Goal: Contribute content: Contribute content

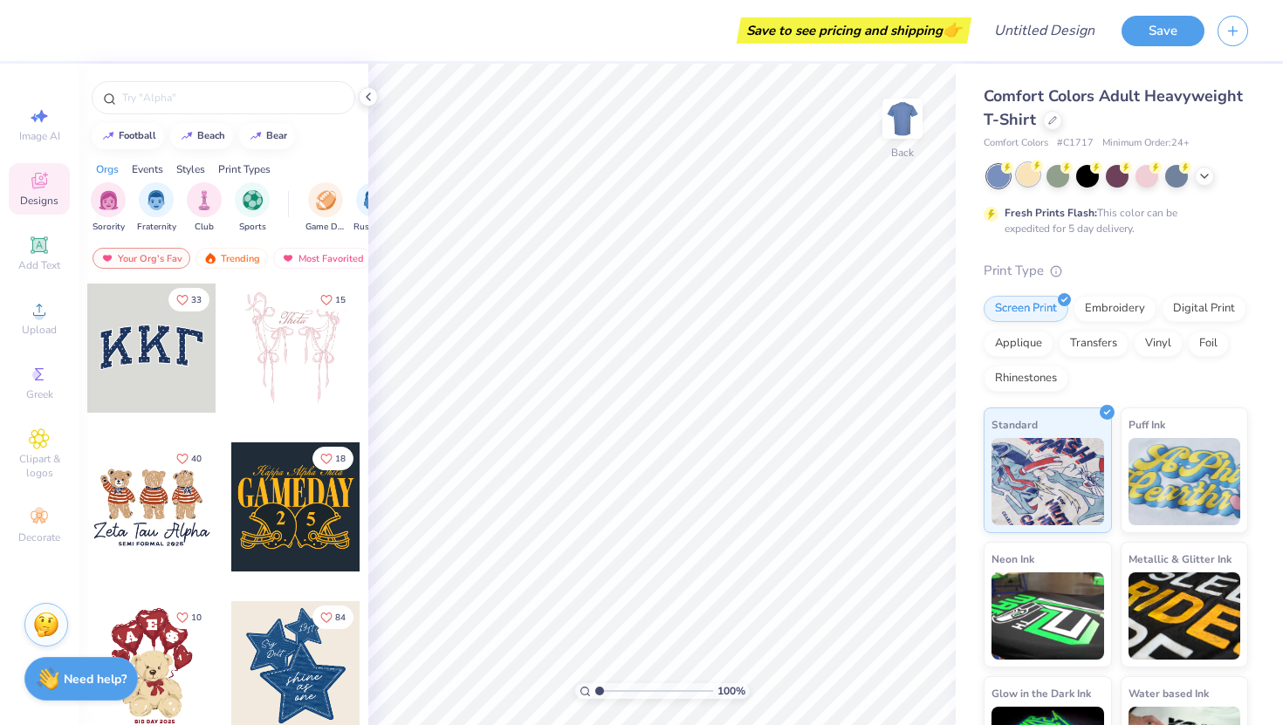
click at [1032, 175] on div at bounding box center [1028, 174] width 23 height 23
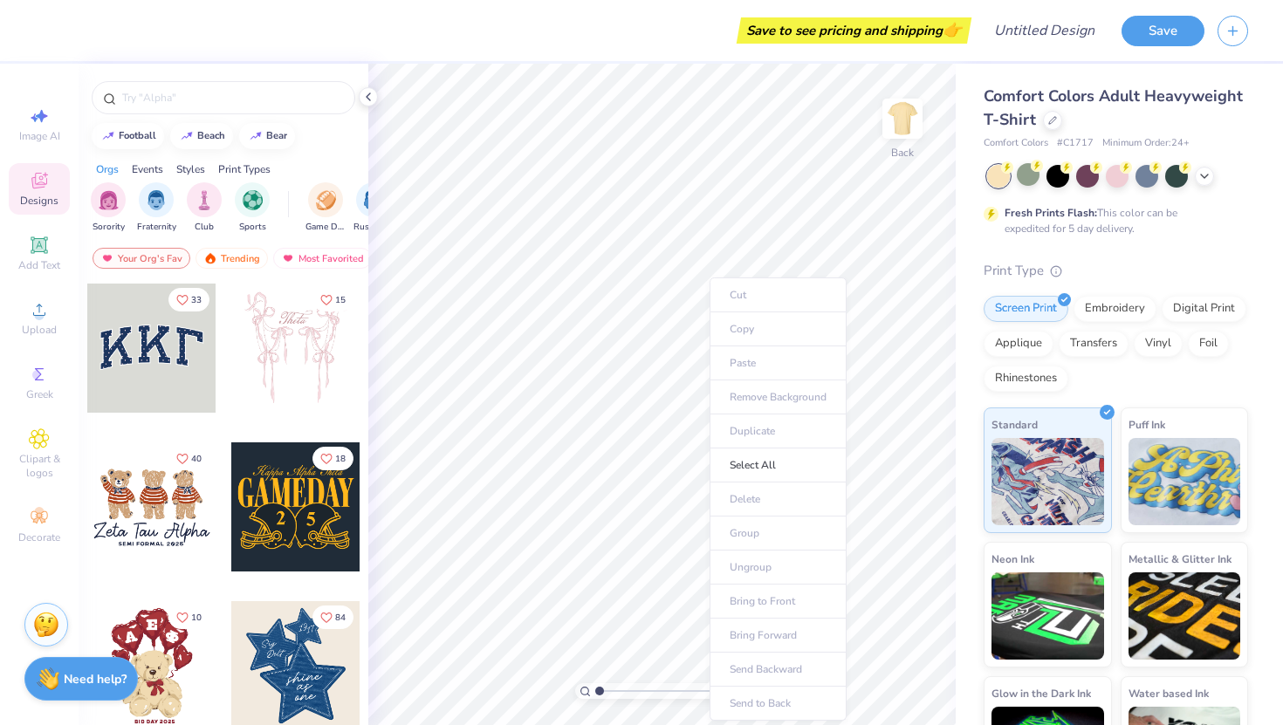
click at [728, 362] on ul "Cut Copy Paste Remove Background Duplicate Select All Delete Group Ungroup Brin…" at bounding box center [778, 499] width 137 height 443
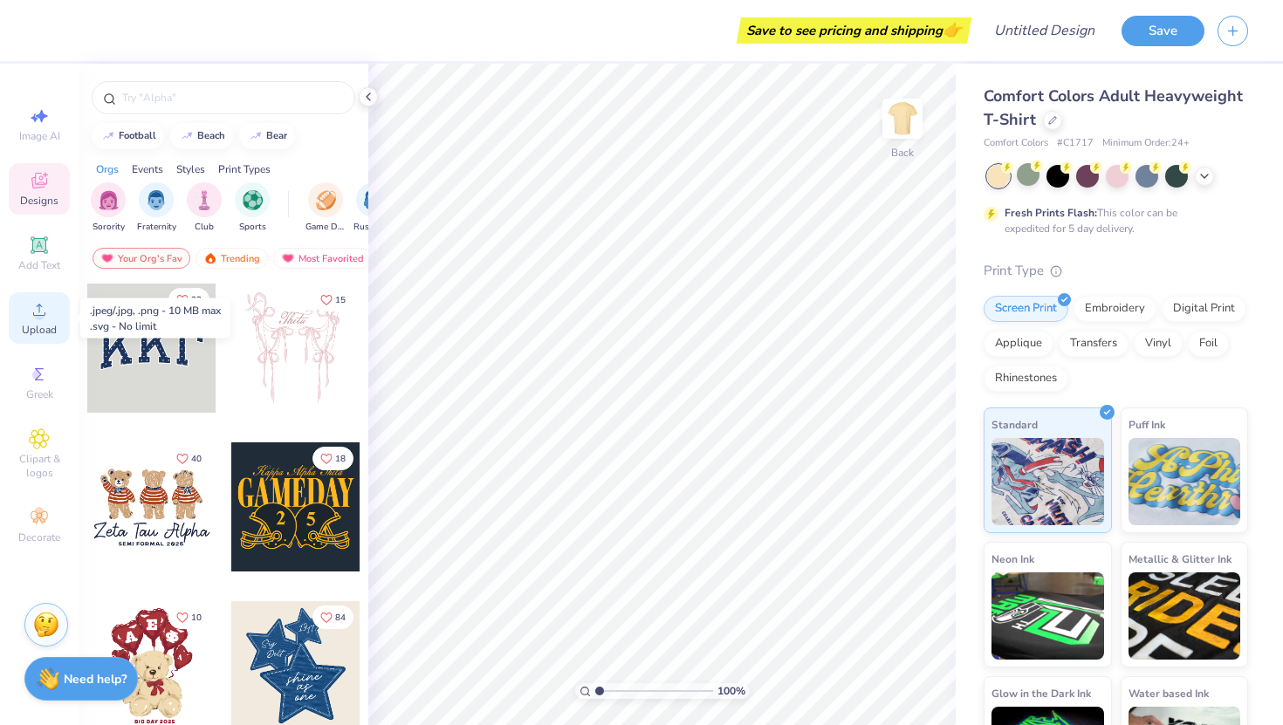
click at [53, 320] on div "Upload" at bounding box center [39, 318] width 61 height 52
click at [31, 291] on div "Image AI Designs Add Text Upload Greek Clipart & logos Decorate" at bounding box center [39, 325] width 61 height 453
click at [31, 313] on icon at bounding box center [39, 309] width 21 height 21
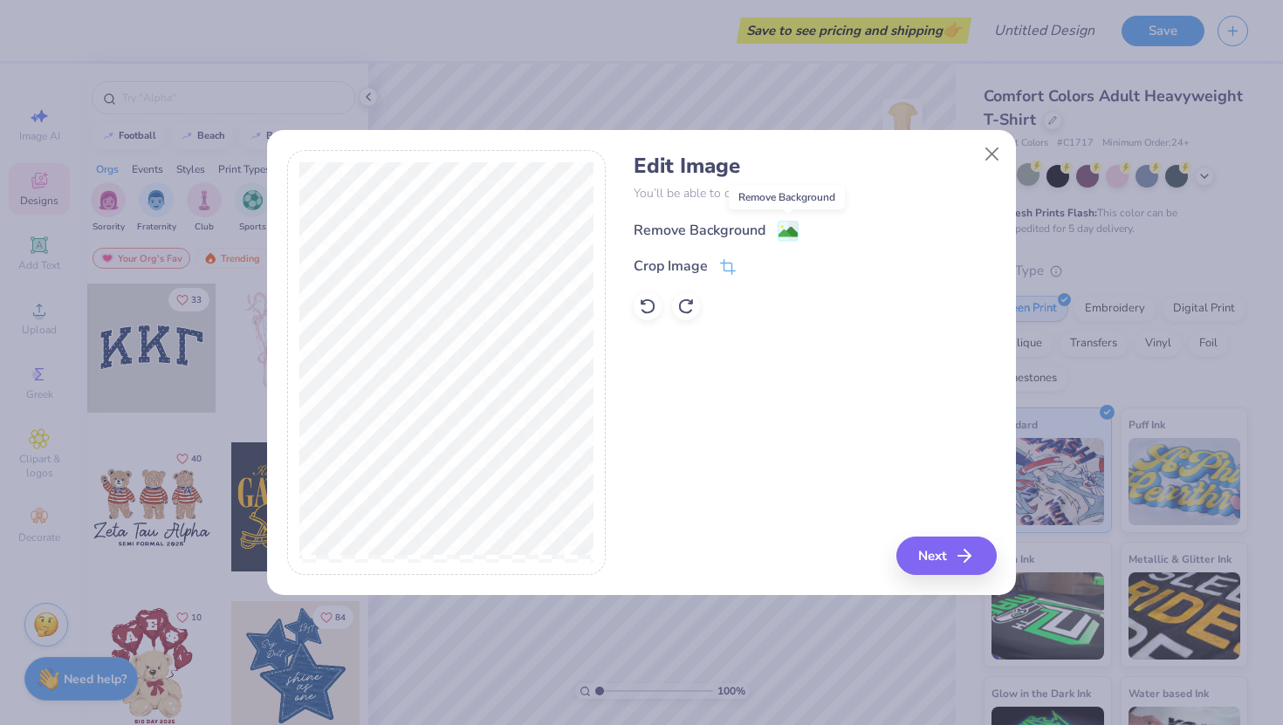
click at [783, 228] on image at bounding box center [788, 232] width 19 height 19
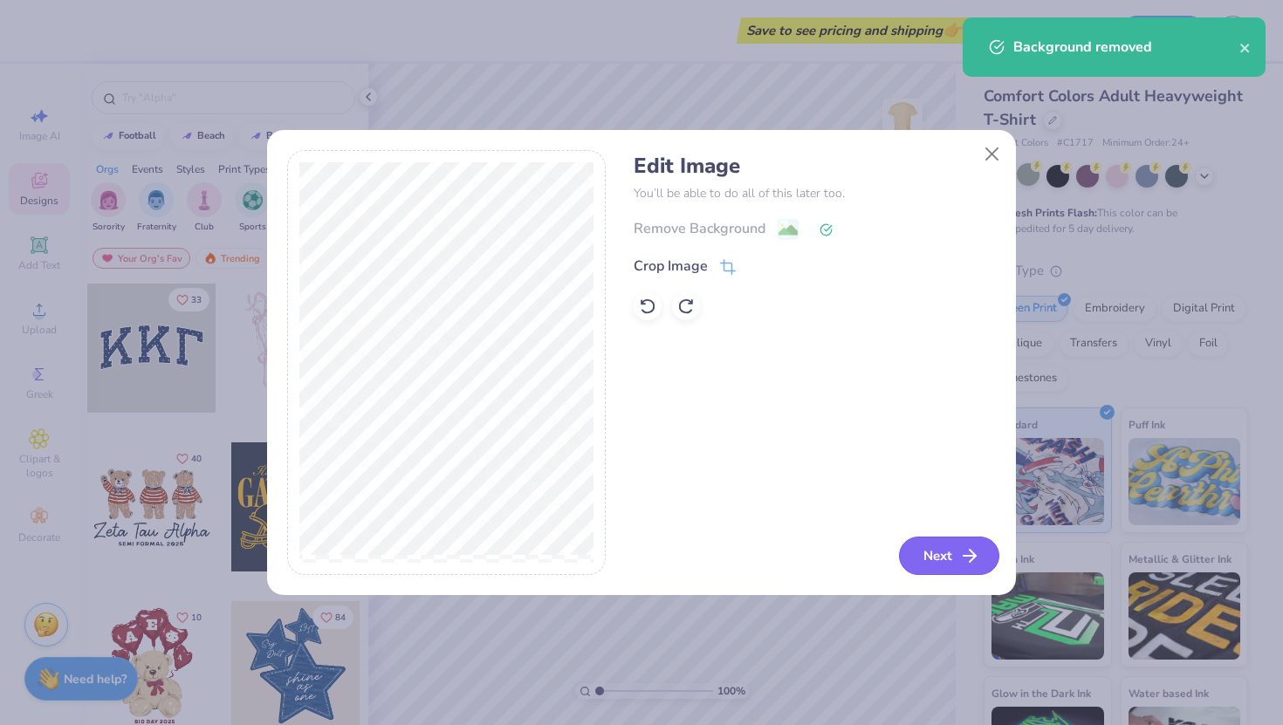
click at [936, 549] on button "Next" at bounding box center [949, 556] width 100 height 38
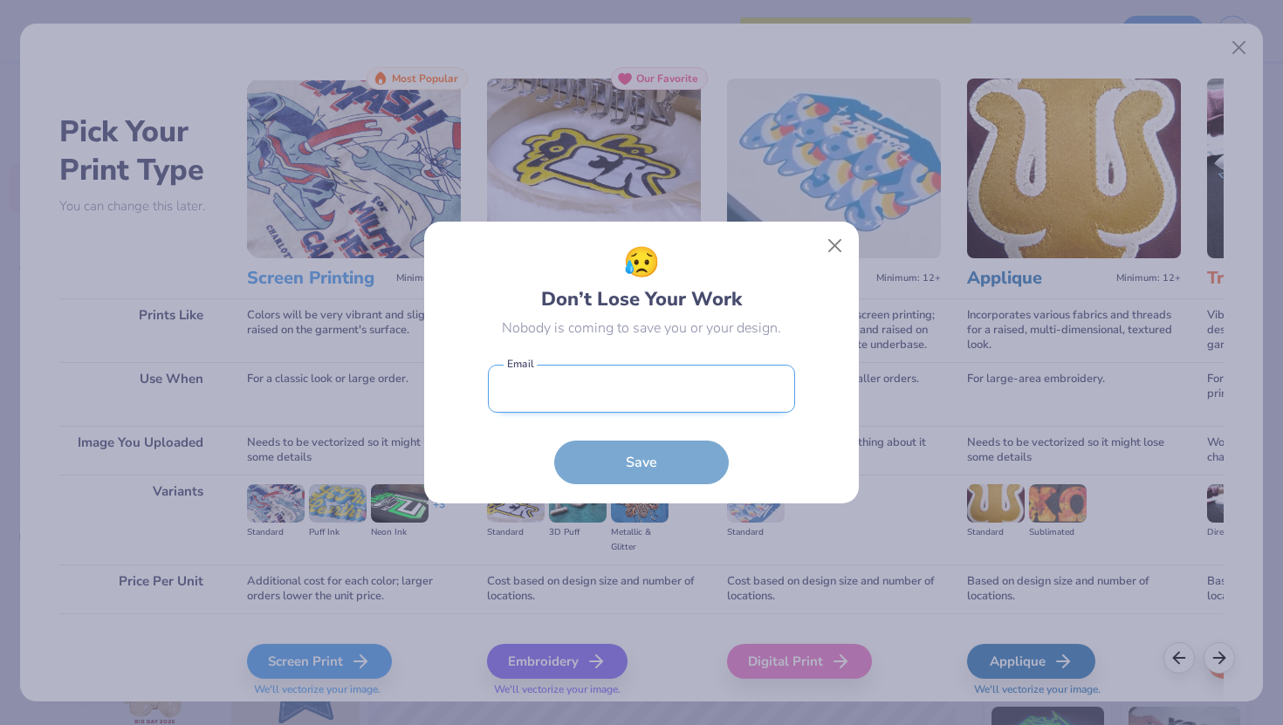
click at [644, 382] on input "email" at bounding box center [641, 389] width 307 height 48
type input "[EMAIL_ADDRESS][DOMAIN_NAME]"
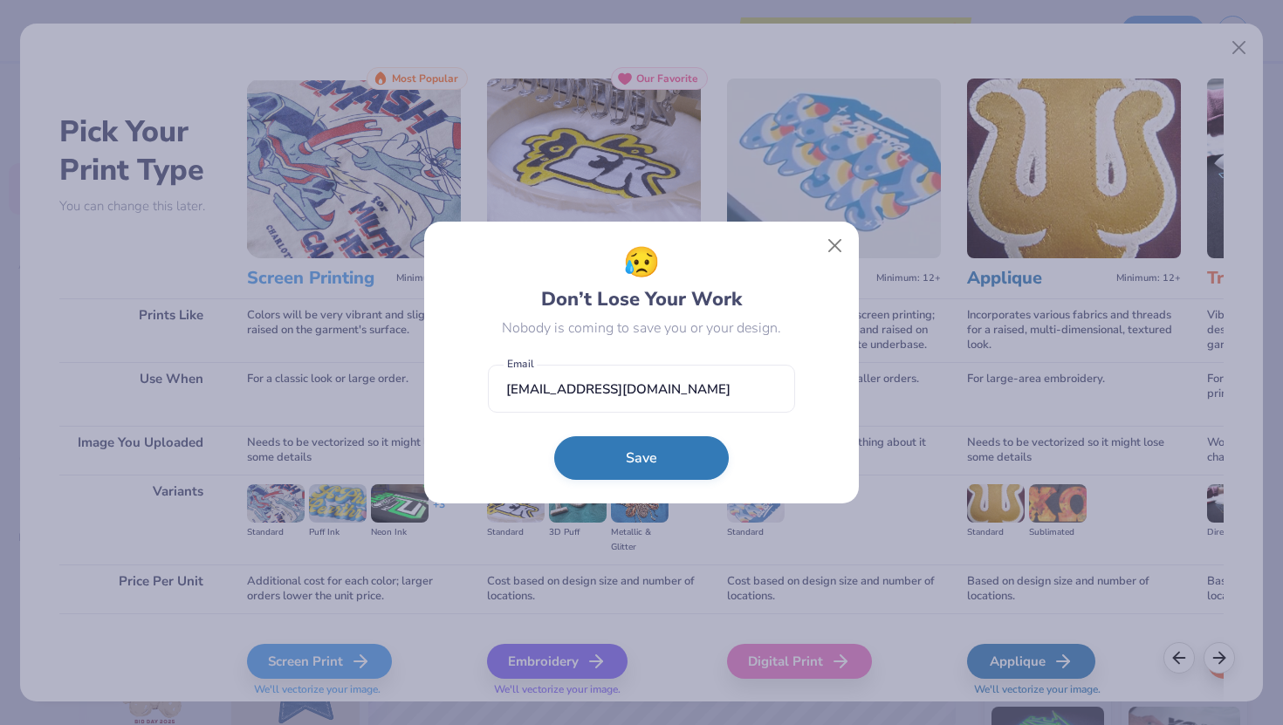
click at [636, 452] on button "Save" at bounding box center [641, 459] width 175 height 44
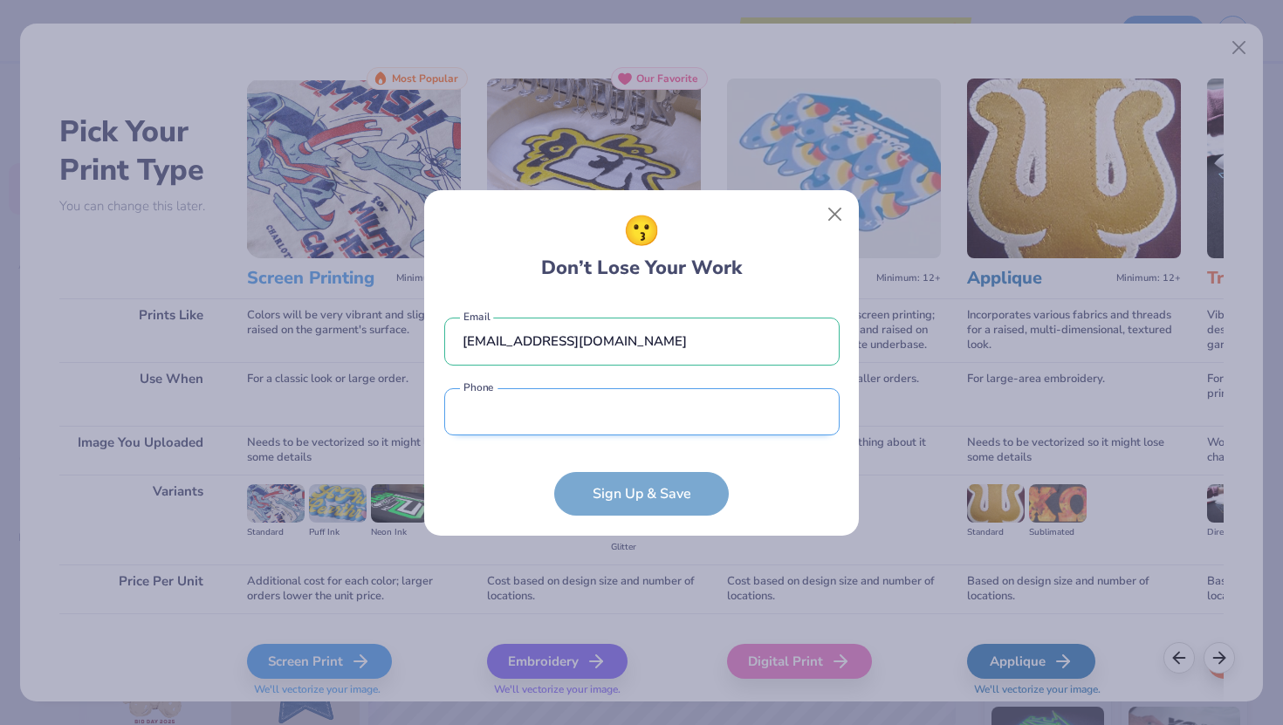
click at [640, 423] on input "tel" at bounding box center [641, 412] width 395 height 48
type input "[PHONE_NUMBER]"
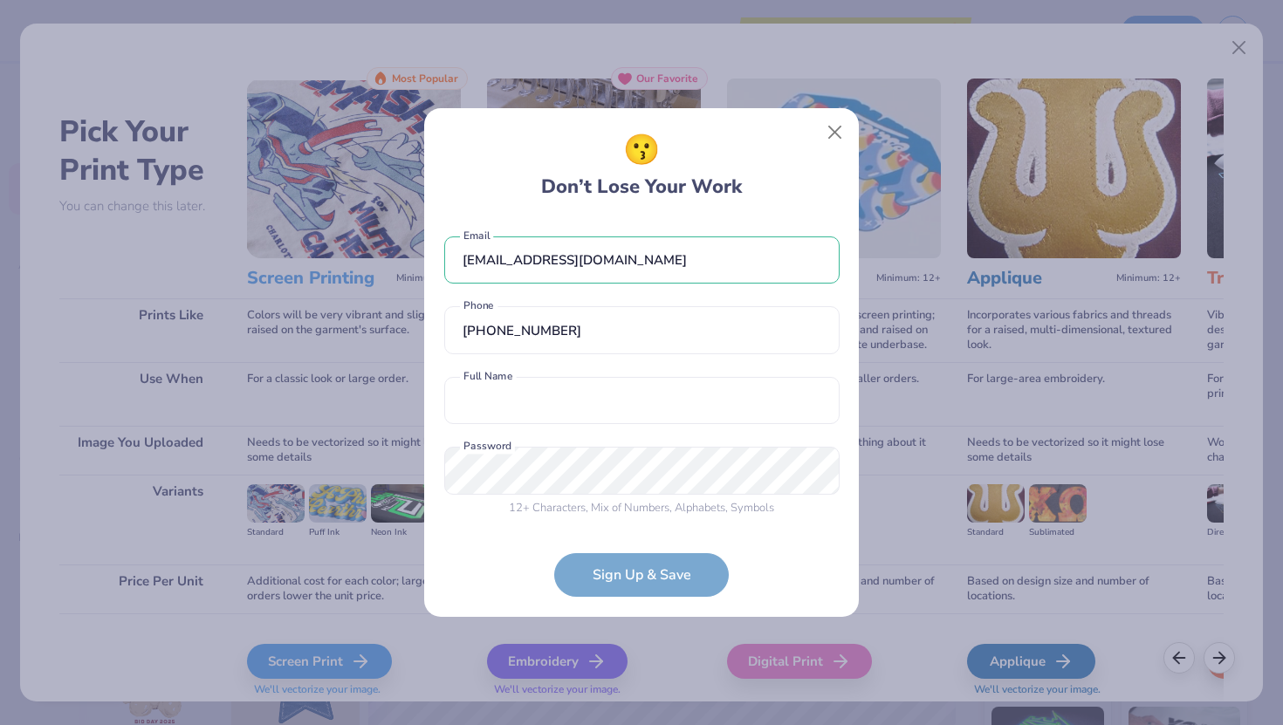
click at [587, 425] on div "[EMAIL_ADDRESS][DOMAIN_NAME] Email [PHONE_NUMBER] Phone Full Name is a required…" at bounding box center [641, 372] width 395 height 307
click at [587, 407] on input "text" at bounding box center [641, 401] width 395 height 48
type input "[PERSON_NAME]"
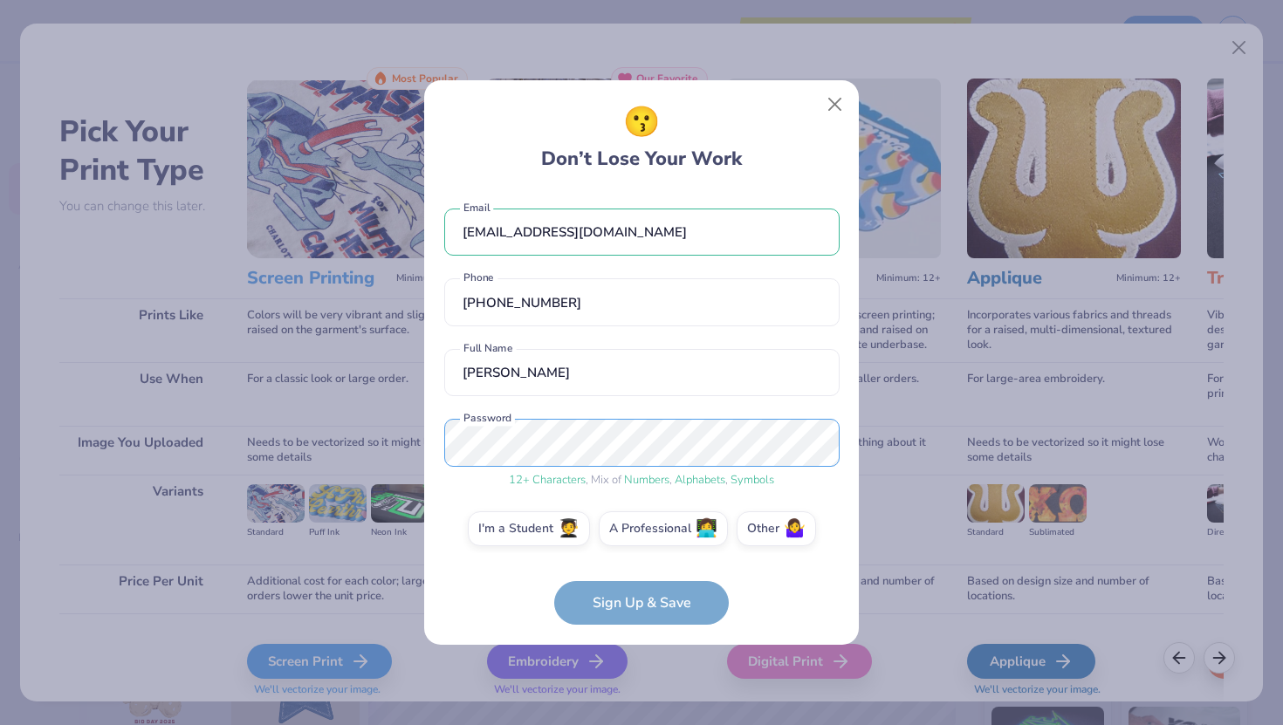
scroll to position [10, 0]
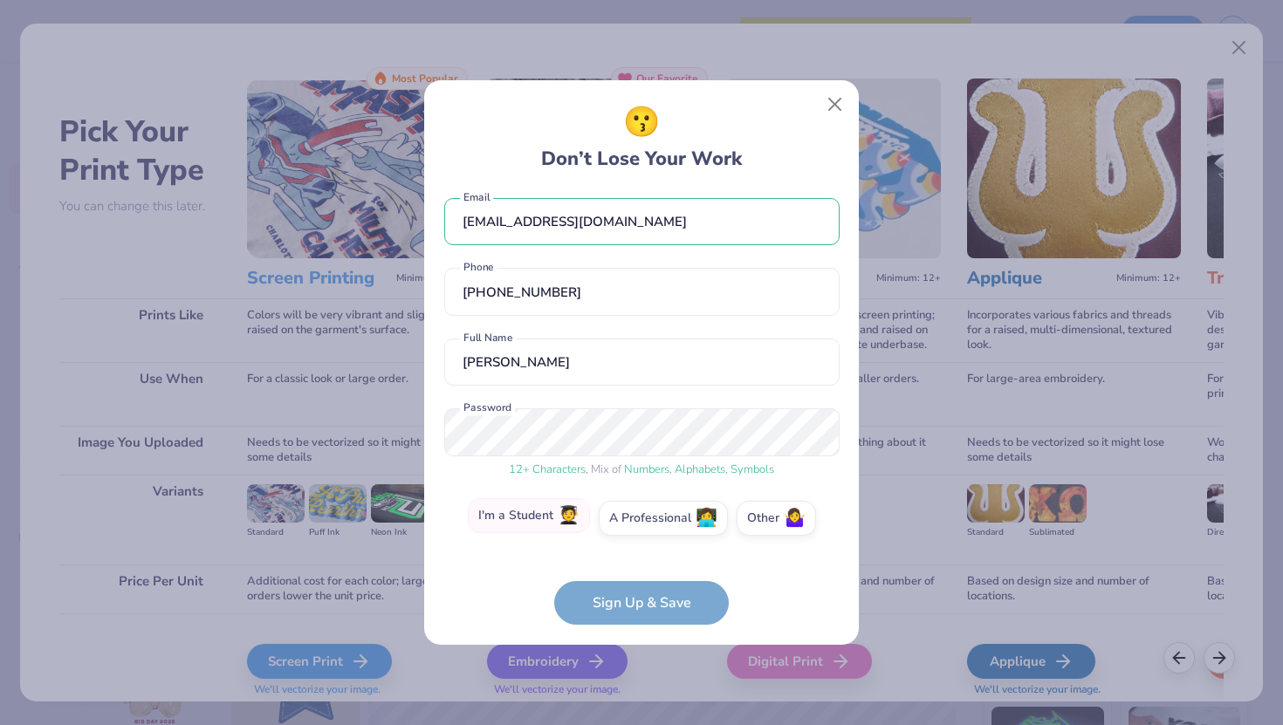
click at [561, 532] on label "I'm a Student 🧑‍🎓" at bounding box center [529, 515] width 122 height 35
click at [636, 532] on input "I'm a Student 🧑‍🎓" at bounding box center [641, 533] width 11 height 11
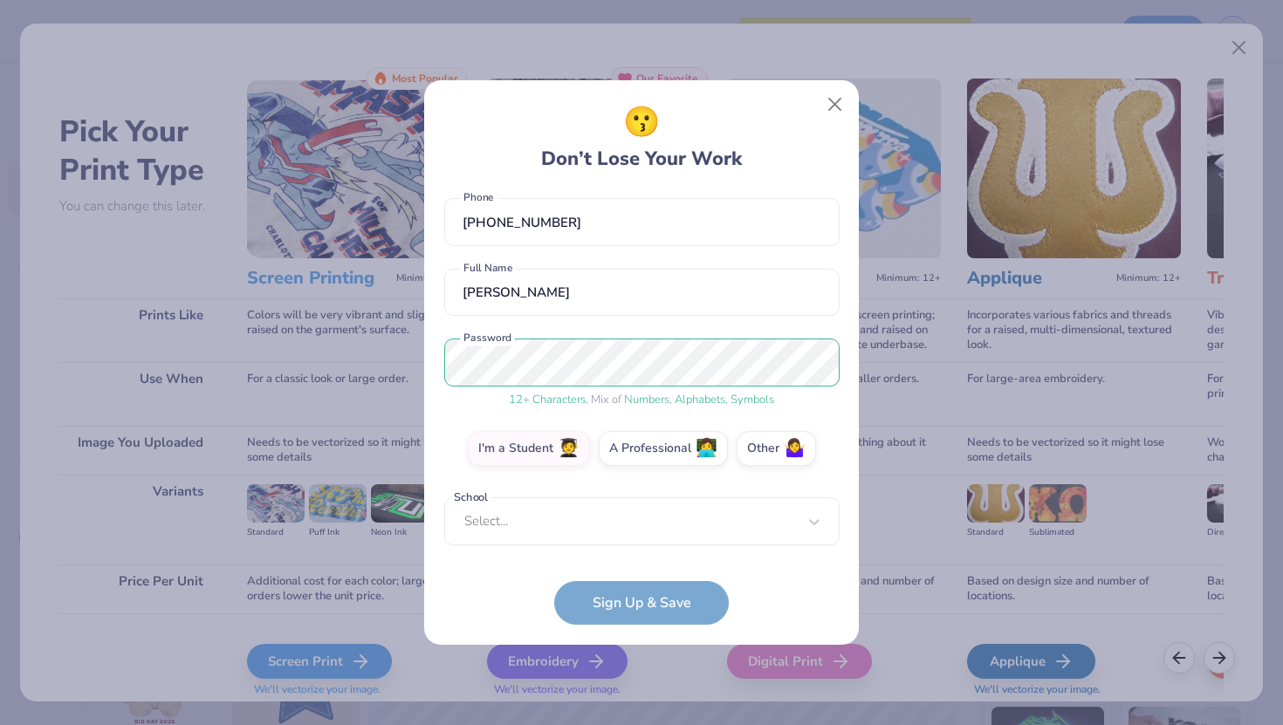
click at [587, 546] on div "Select..." at bounding box center [641, 522] width 395 height 48
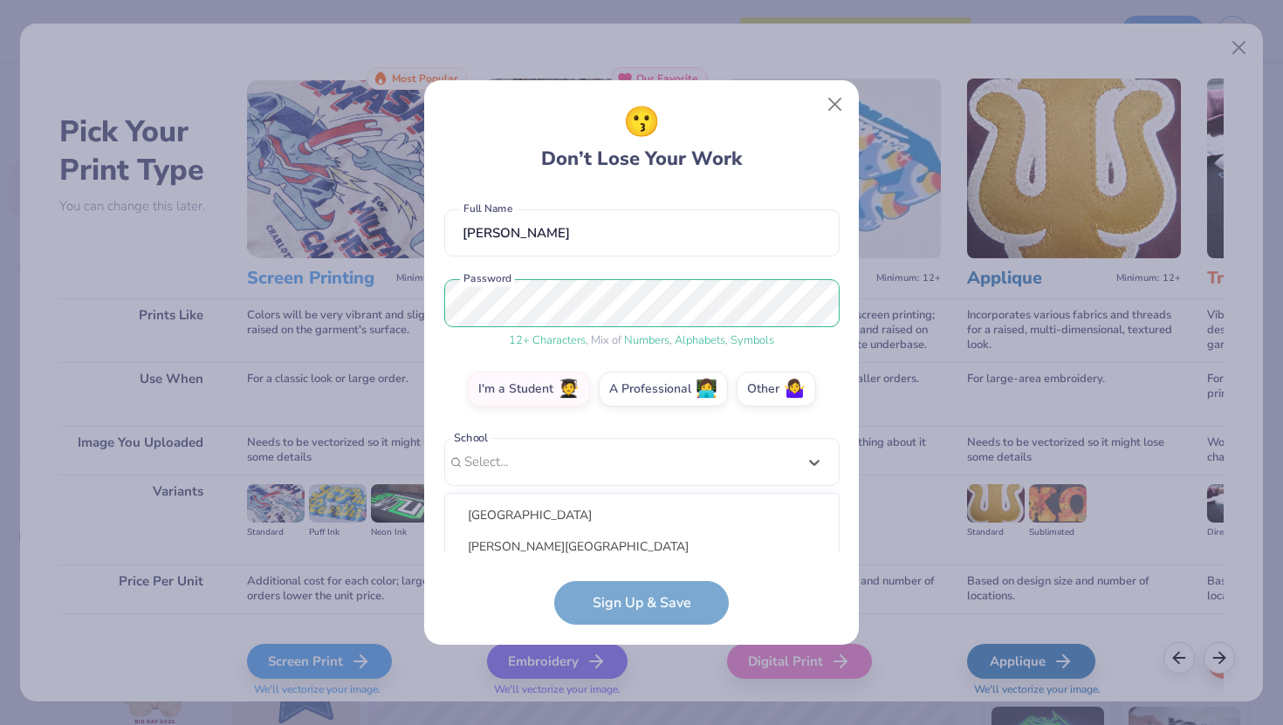
scroll to position [342, 0]
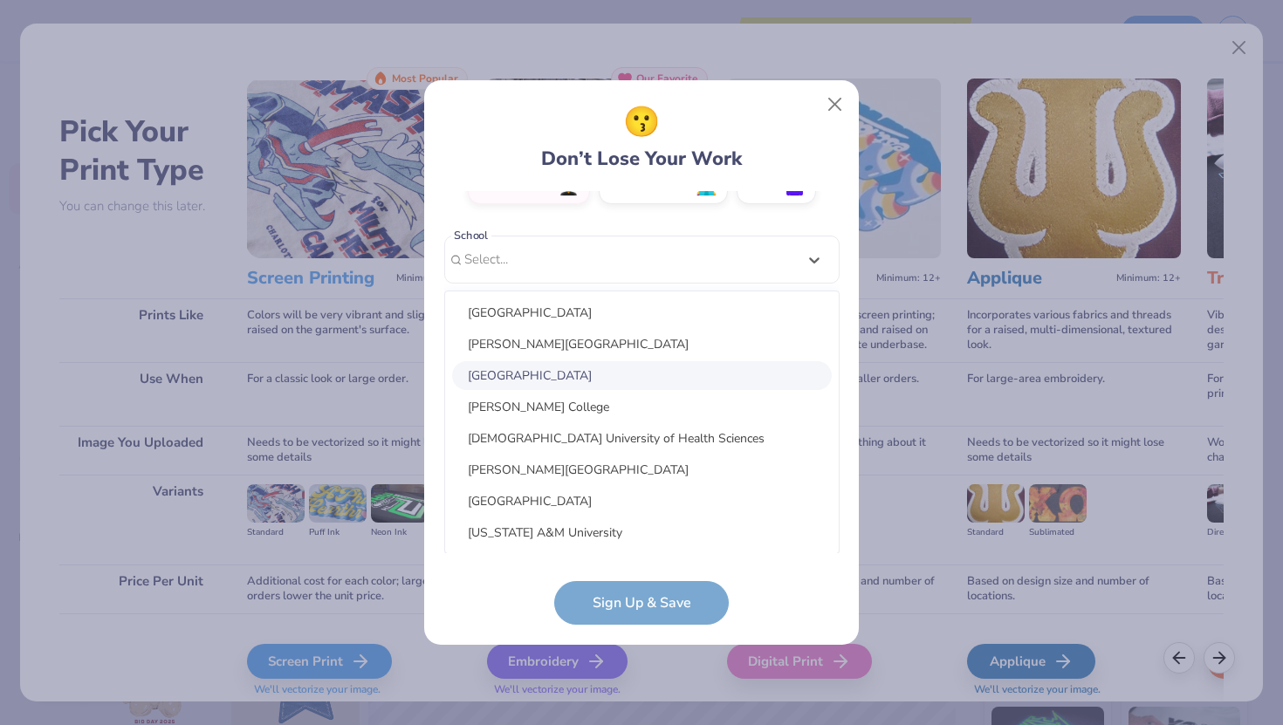
click at [808, 253] on div "[EMAIL_ADDRESS][DOMAIN_NAME] Email [PHONE_NUMBER] Phone [PERSON_NAME] Full Name…" at bounding box center [641, 372] width 395 height 363
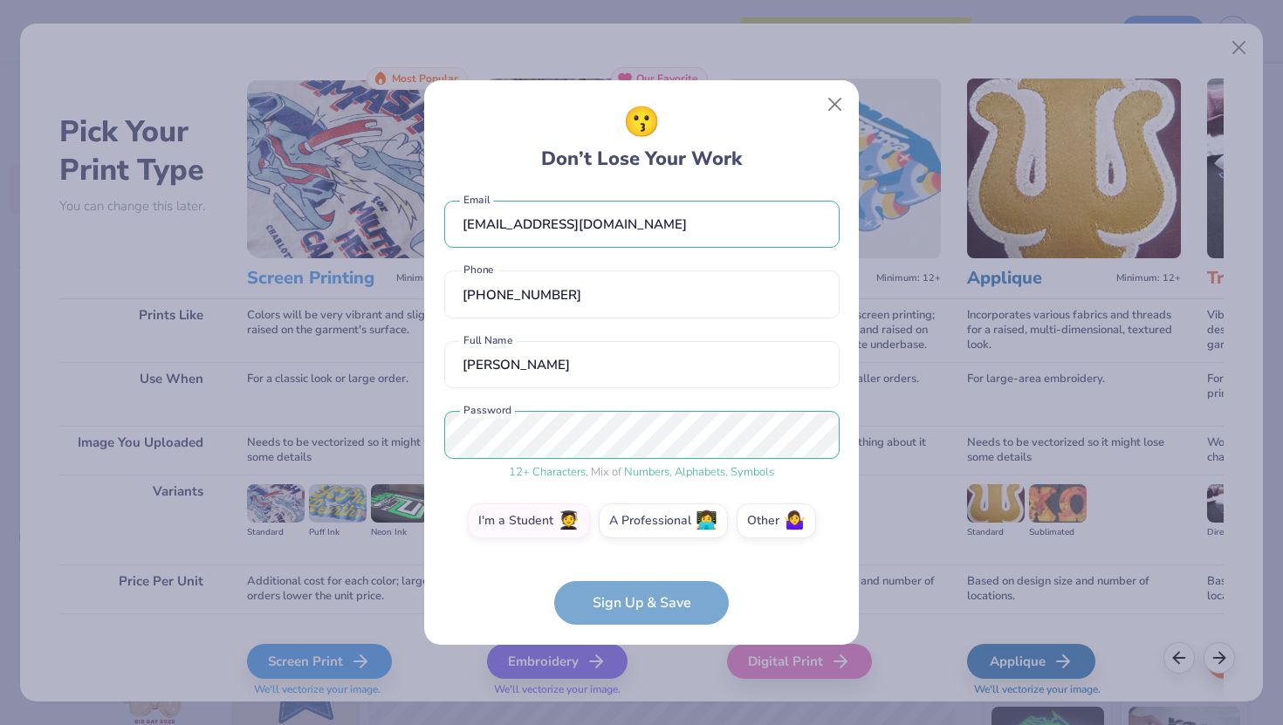
scroll to position [65, 0]
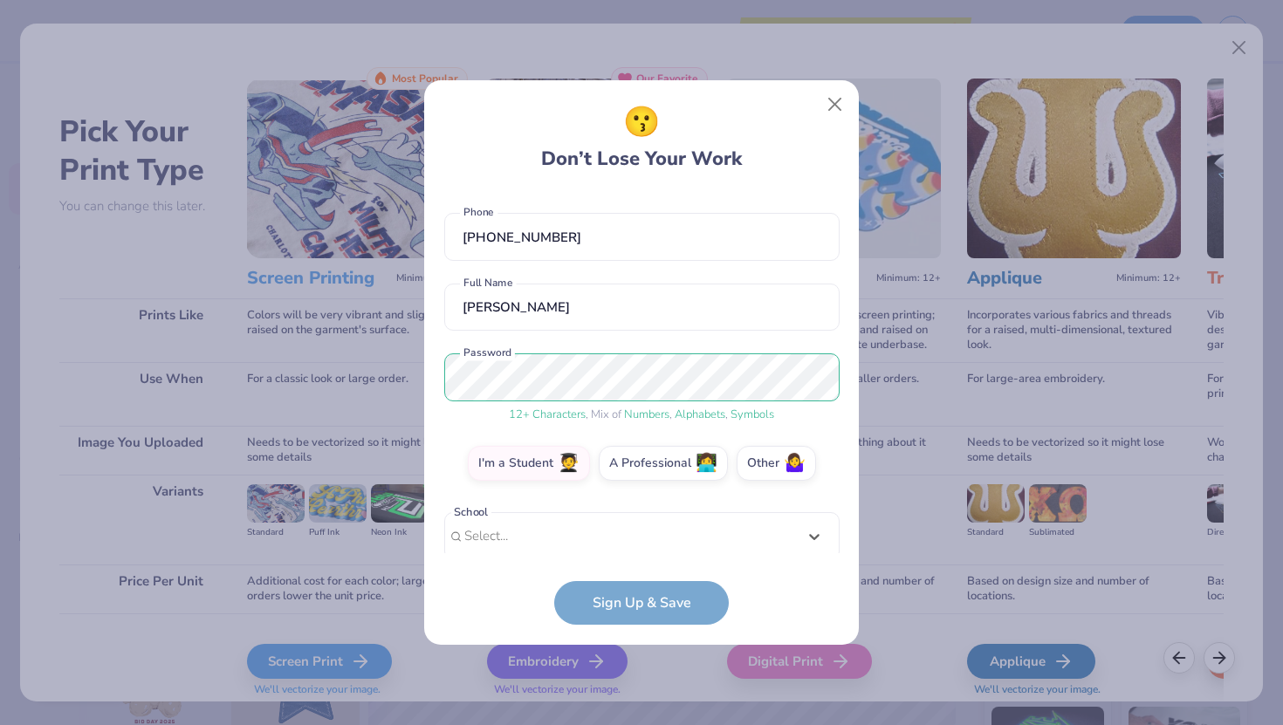
click at [638, 592] on form "[EMAIL_ADDRESS][DOMAIN_NAME] Email [PHONE_NUMBER] Phone [PERSON_NAME] Full Name…" at bounding box center [641, 408] width 395 height 435
click at [638, 602] on form "[EMAIL_ADDRESS][DOMAIN_NAME] Email [PHONE_NUMBER] Phone [PERSON_NAME] Full Name…" at bounding box center [641, 408] width 395 height 435
click at [570, 476] on label "I'm a Student 🧑‍🎓" at bounding box center [529, 460] width 122 height 35
click at [636, 528] on input "I'm a Student 🧑‍🎓" at bounding box center [641, 533] width 11 height 11
click at [573, 437] on div "[EMAIL_ADDRESS][DOMAIN_NAME] Email [PHONE_NUMBER] Phone [PERSON_NAME] Full Name…" at bounding box center [641, 372] width 395 height 363
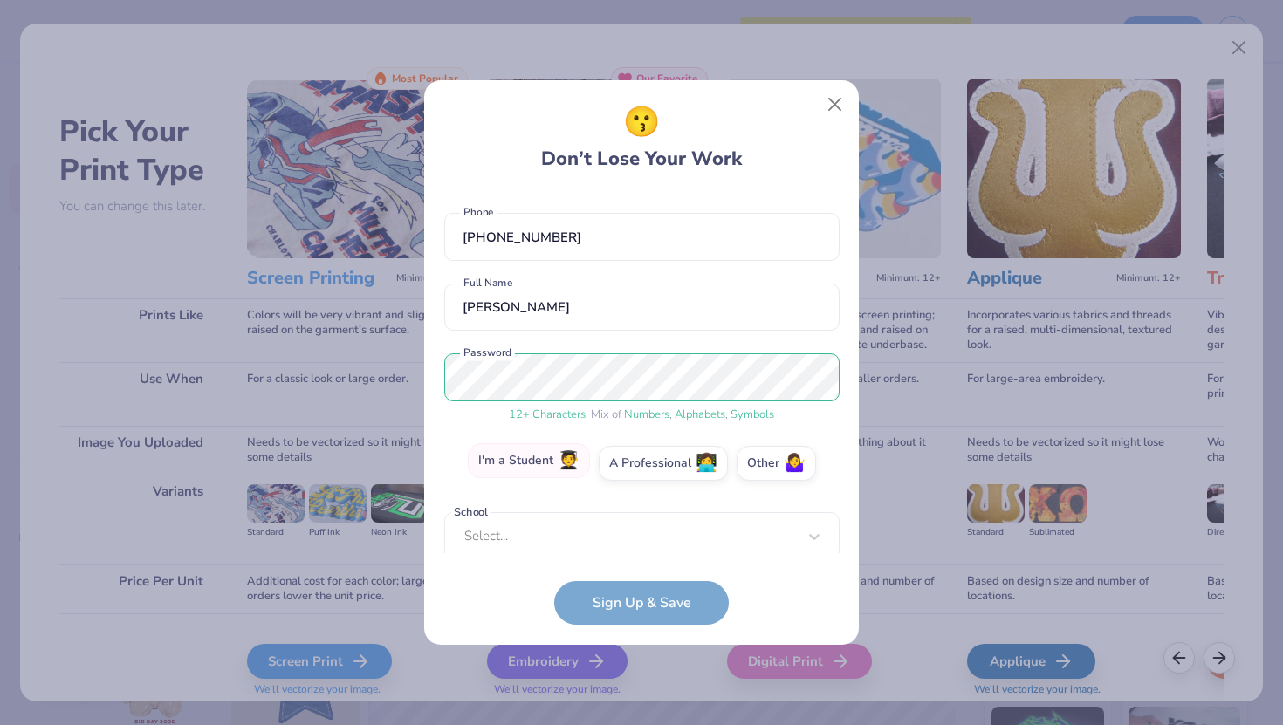
click at [551, 457] on label "I'm a Student 🧑‍🎓" at bounding box center [529, 460] width 122 height 35
click at [636, 528] on input "I'm a Student 🧑‍🎓" at bounding box center [641, 533] width 11 height 11
click at [747, 459] on label "Other 🤷‍♀️" at bounding box center [776, 460] width 79 height 35
click at [648, 528] on input "Other 🤷‍♀️" at bounding box center [641, 533] width 11 height 11
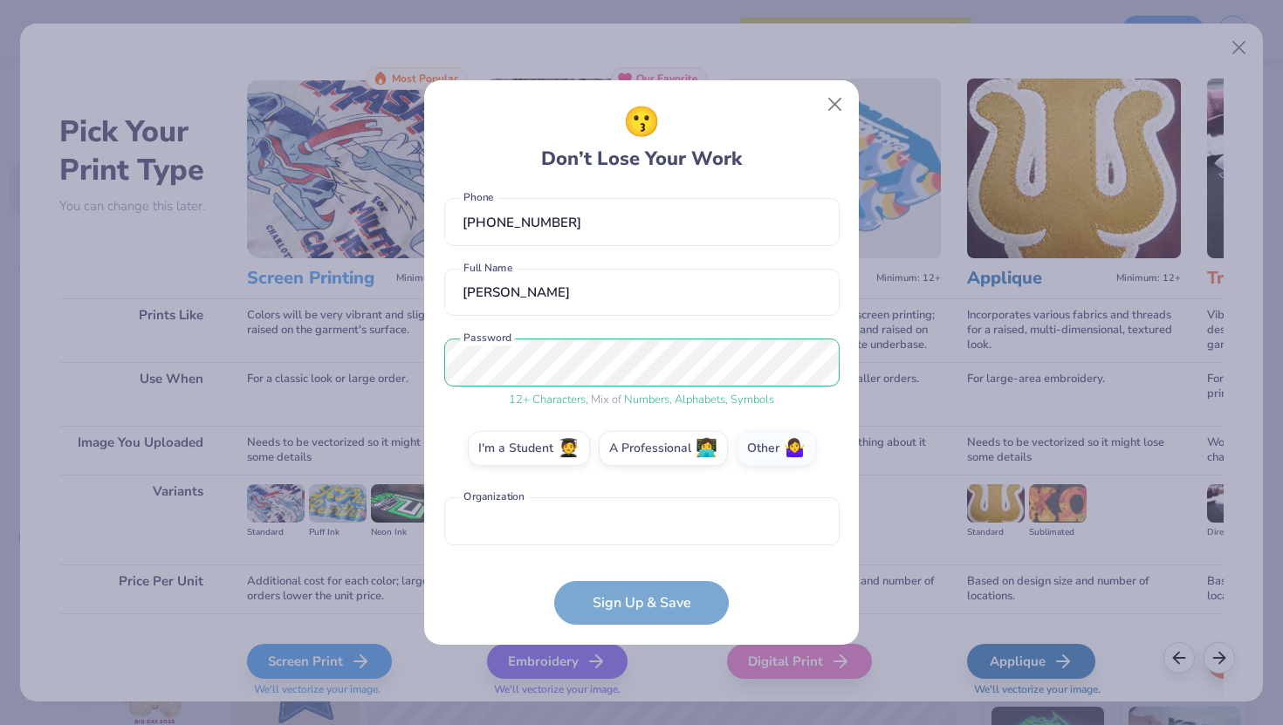
click at [672, 588] on form "[EMAIL_ADDRESS][DOMAIN_NAME] Email [PHONE_NUMBER] Phone [PERSON_NAME] Full Name…" at bounding box center [641, 408] width 395 height 435
click at [673, 608] on form "[EMAIL_ADDRESS][DOMAIN_NAME] Email [PHONE_NUMBER] Phone [PERSON_NAME] Full Name…" at bounding box center [641, 408] width 395 height 435
click at [663, 477] on div "[EMAIL_ADDRESS][DOMAIN_NAME] Email [PHONE_NUMBER] Phone [PERSON_NAME] Full Name…" at bounding box center [641, 372] width 395 height 363
click at [647, 461] on label "A Professional 👩‍💻" at bounding box center [663, 446] width 129 height 35
click at [647, 528] on input "A Professional 👩‍💻" at bounding box center [641, 533] width 11 height 11
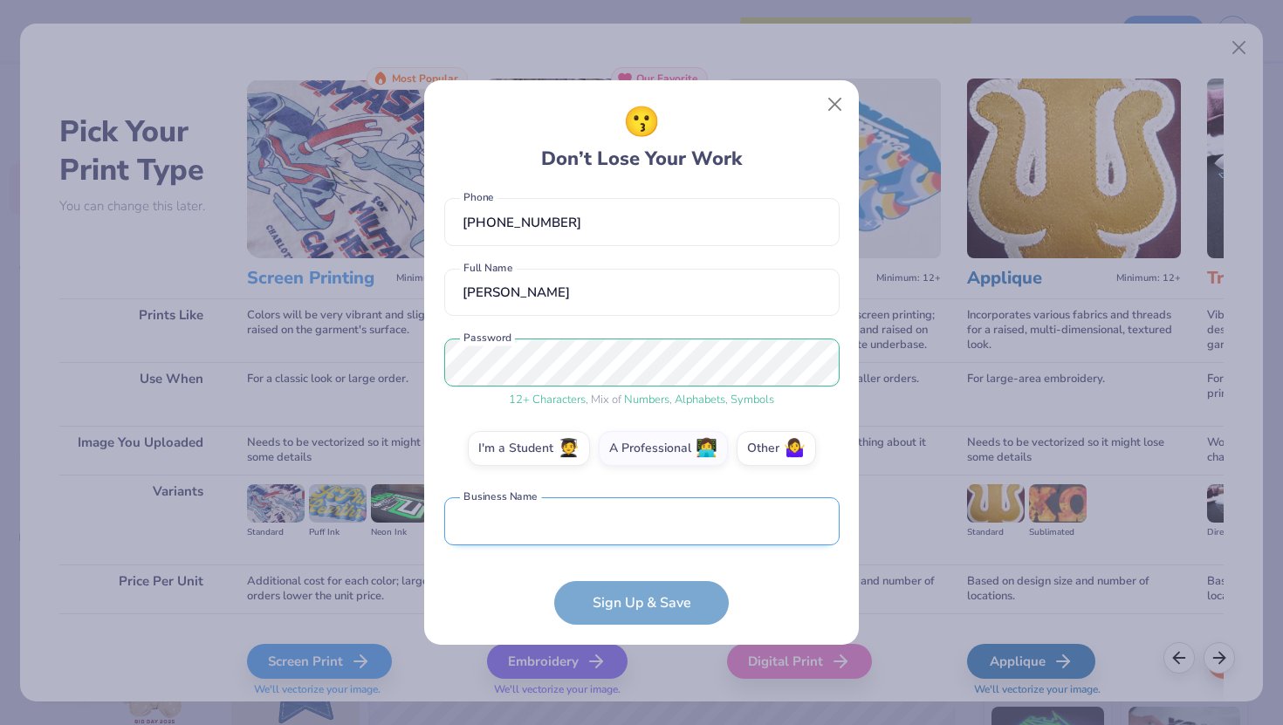
scroll to position [151, 0]
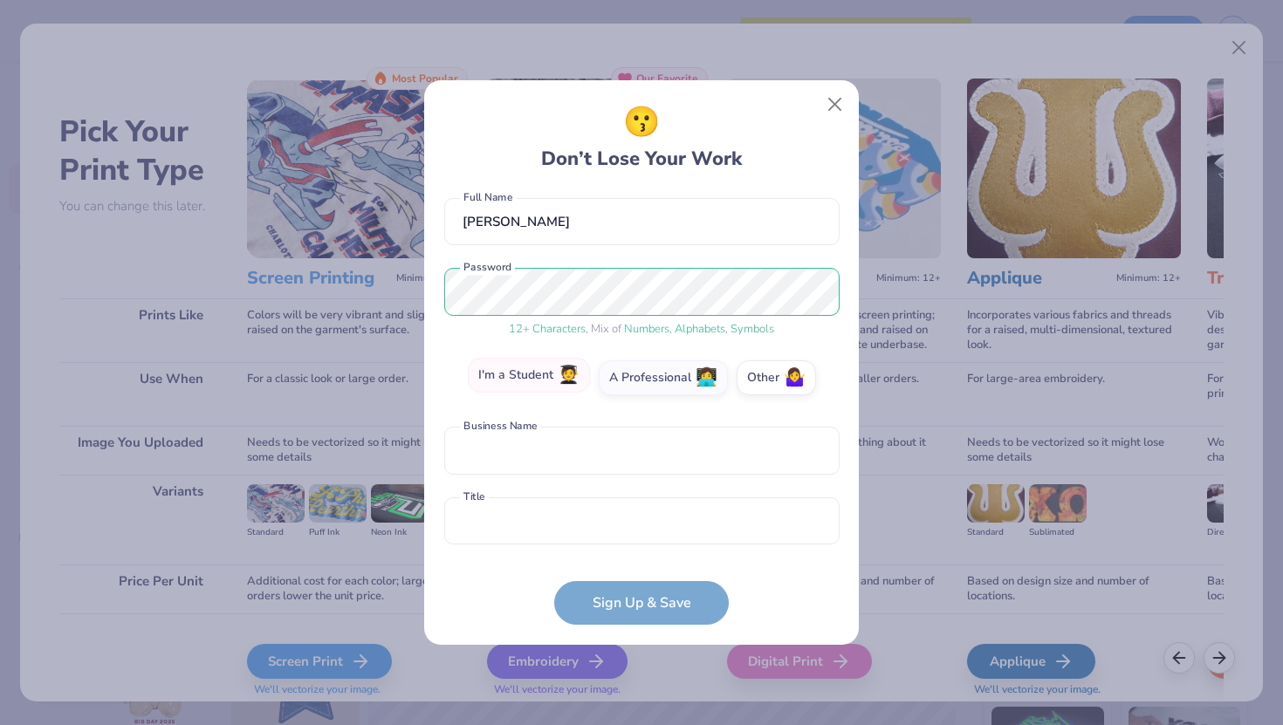
click at [552, 364] on label "I'm a Student 🧑‍🎓" at bounding box center [529, 375] width 122 height 35
click at [636, 528] on input "I'm a Student 🧑‍🎓" at bounding box center [641, 533] width 11 height 11
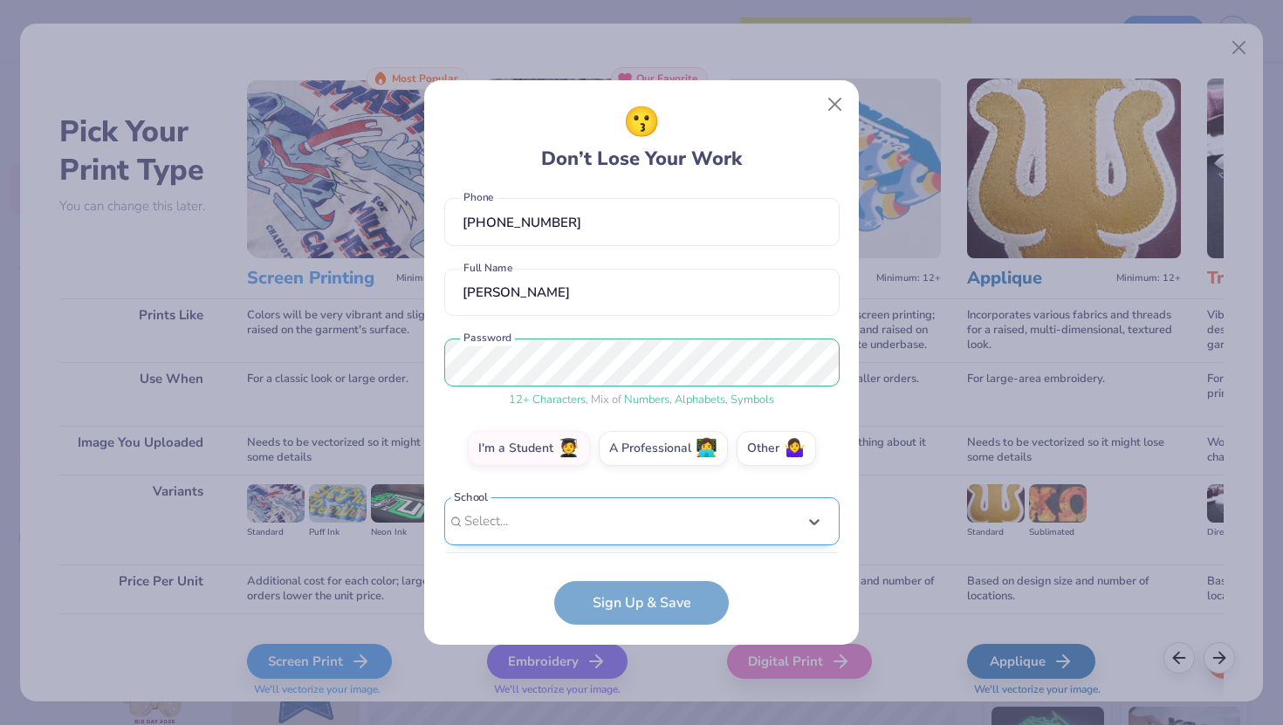
click at [529, 542] on div "[EMAIL_ADDRESS][DOMAIN_NAME] Email [PHONE_NUMBER] Phone [PERSON_NAME] Full Name…" at bounding box center [641, 372] width 395 height 363
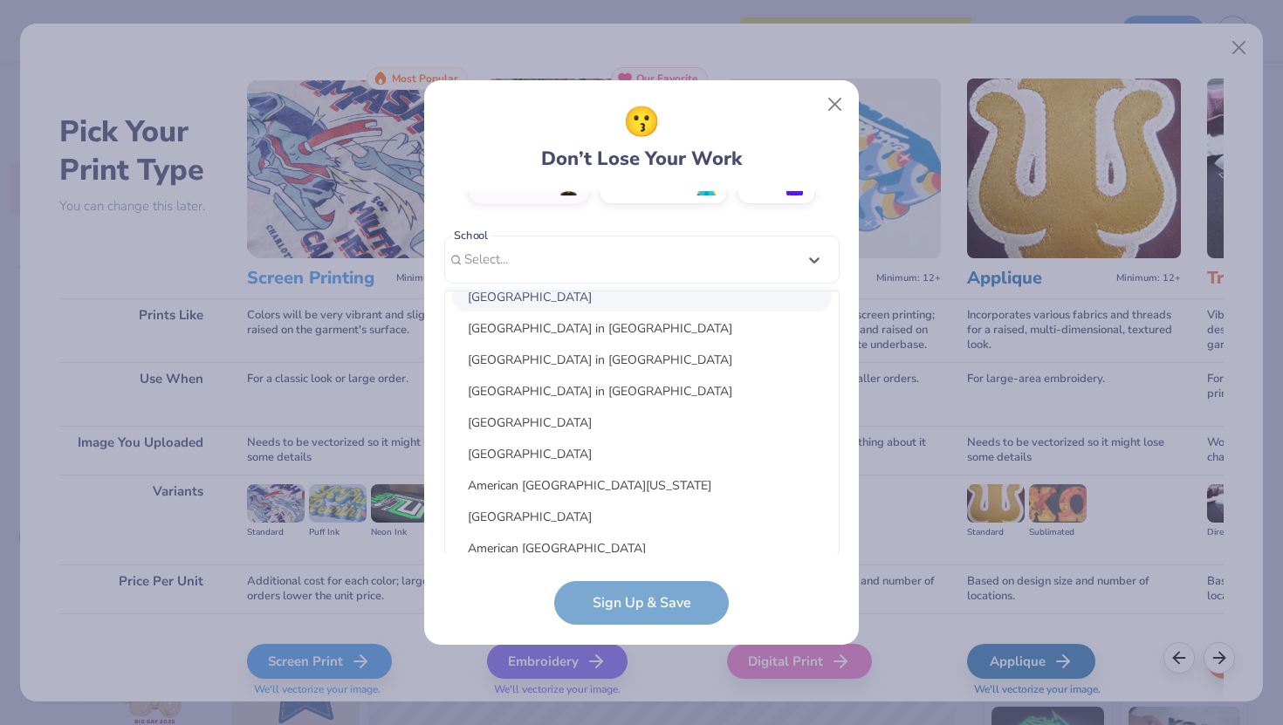
scroll to position [1164, 0]
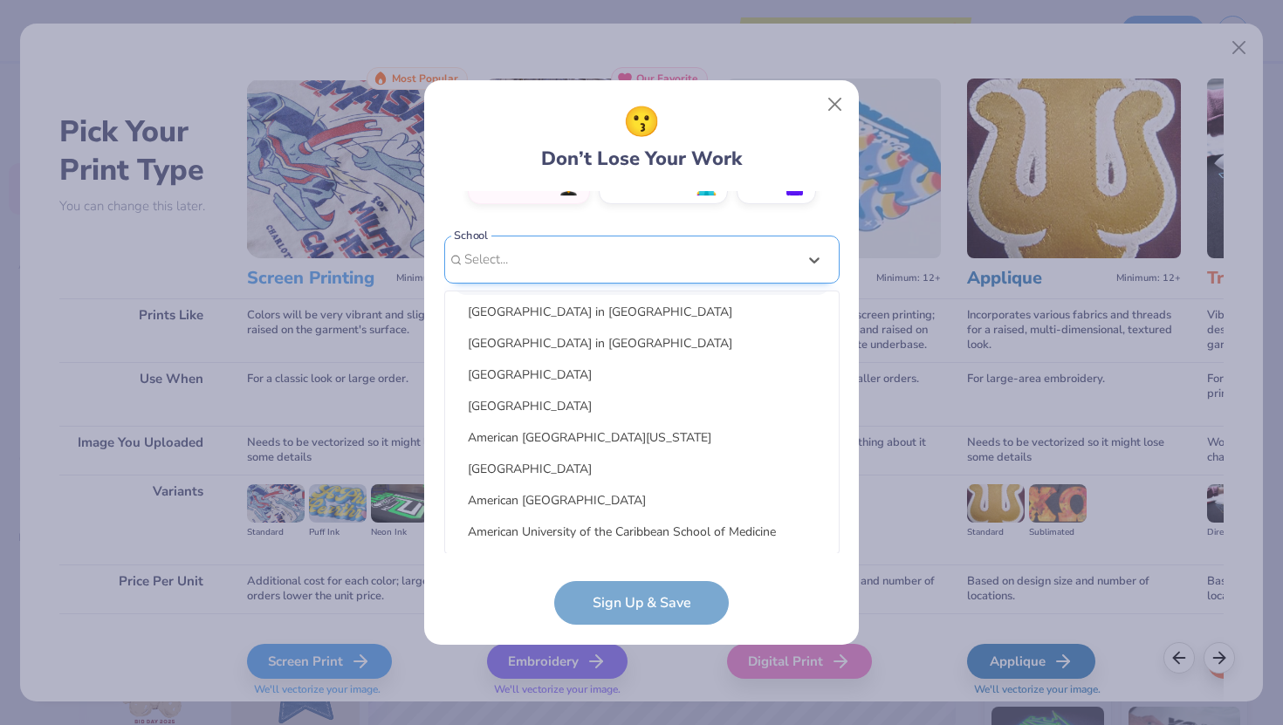
click at [533, 266] on div "[EMAIL_ADDRESS][DOMAIN_NAME] Email [PHONE_NUMBER] Phone [PERSON_NAME] Full Name…" at bounding box center [641, 372] width 395 height 363
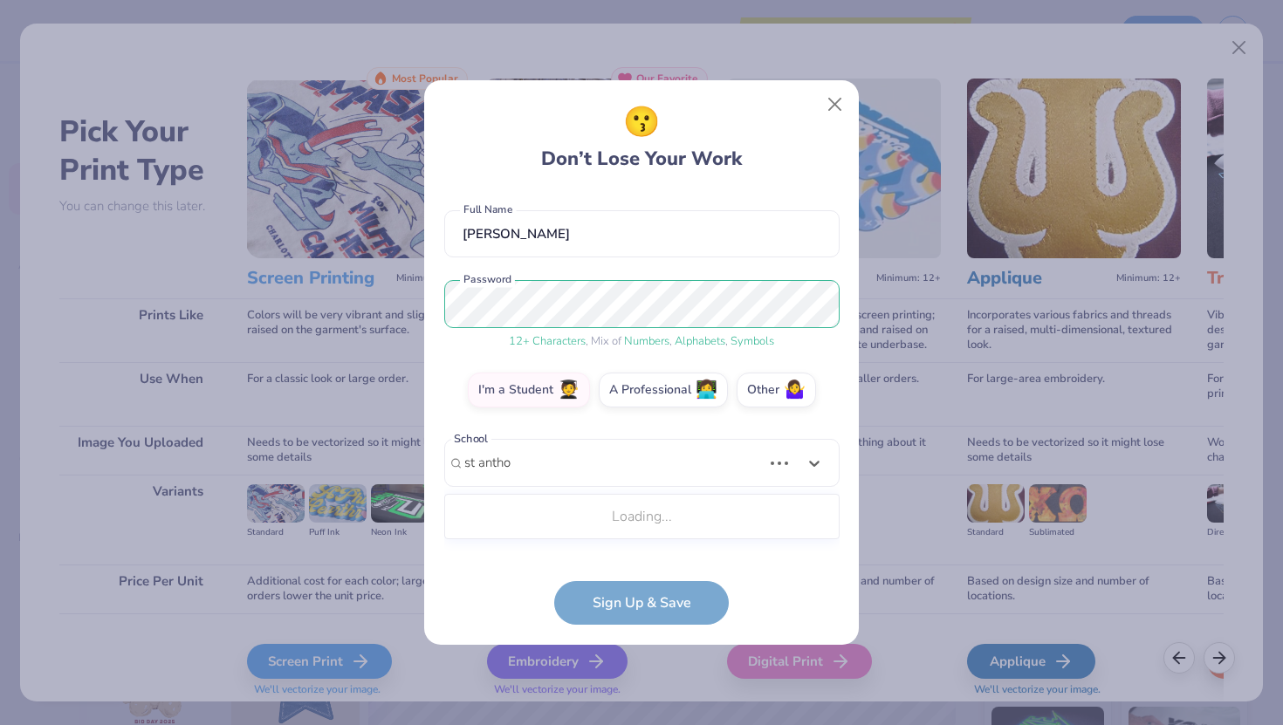
scroll to position [123, 0]
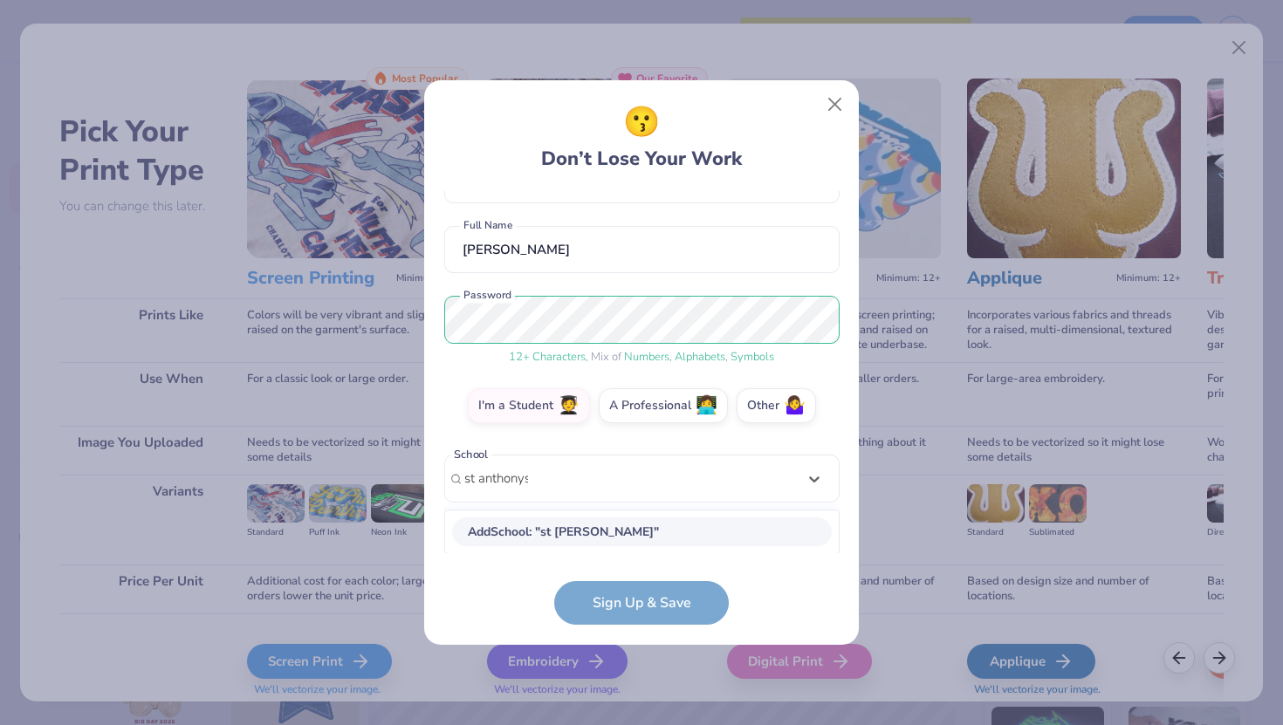
type input "st anthonys"
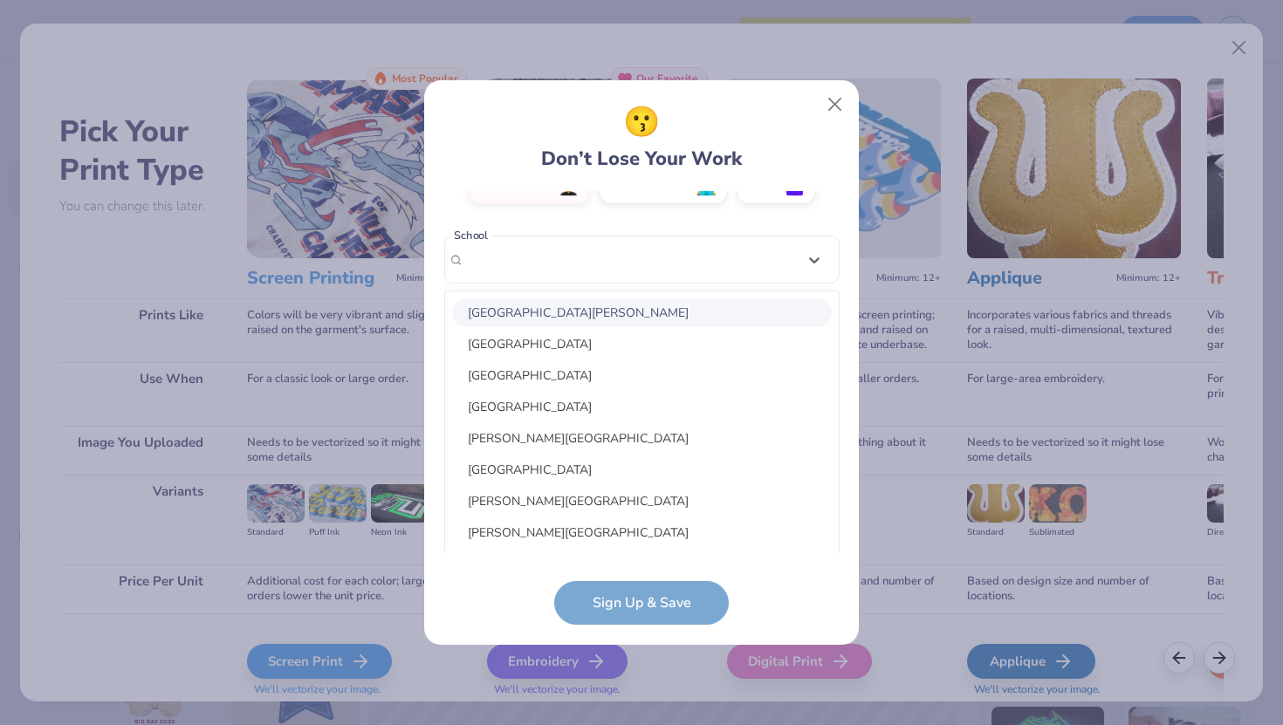
scroll to position [80, 0]
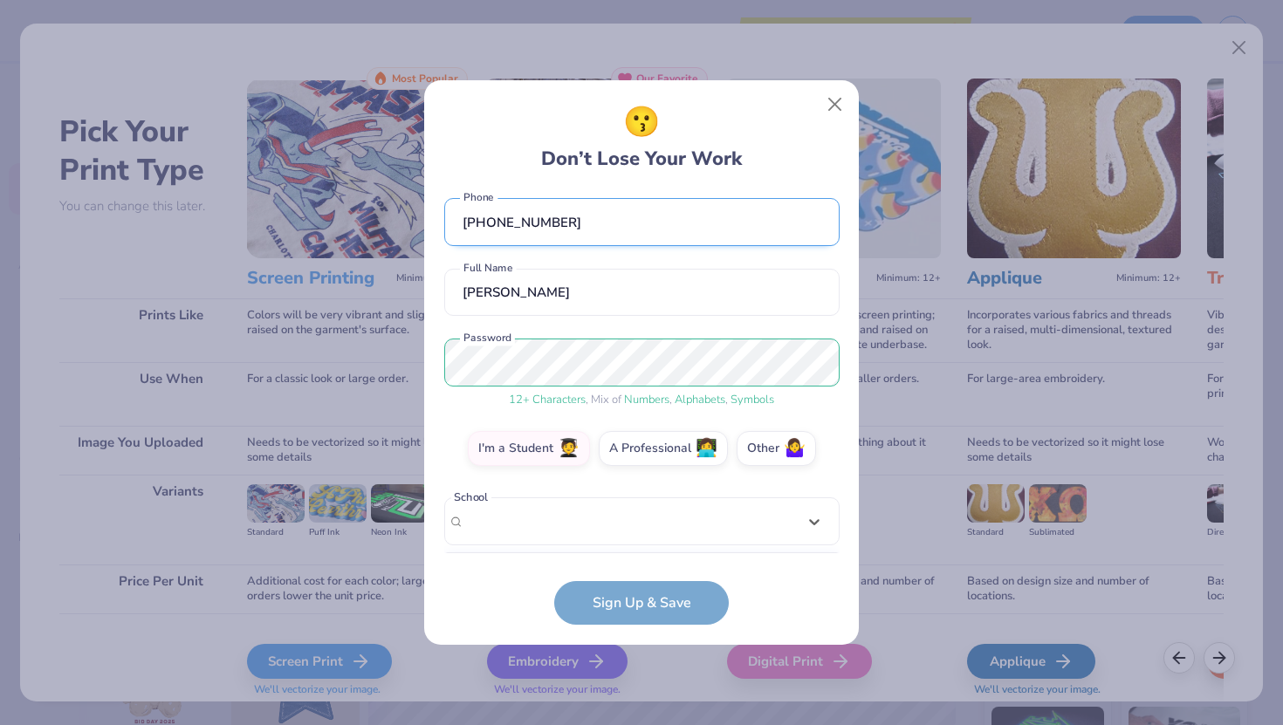
click at [623, 240] on div "[EMAIL_ADDRESS][DOMAIN_NAME] Email [PHONE_NUMBER] Phone [PERSON_NAME] Full Name…" at bounding box center [641, 372] width 395 height 363
click at [760, 447] on label "Other 🤷‍♀️" at bounding box center [776, 446] width 79 height 35
click at [648, 528] on input "Other 🤷‍♀️" at bounding box center [641, 533] width 11 height 11
click at [663, 527] on input "text" at bounding box center [641, 522] width 395 height 48
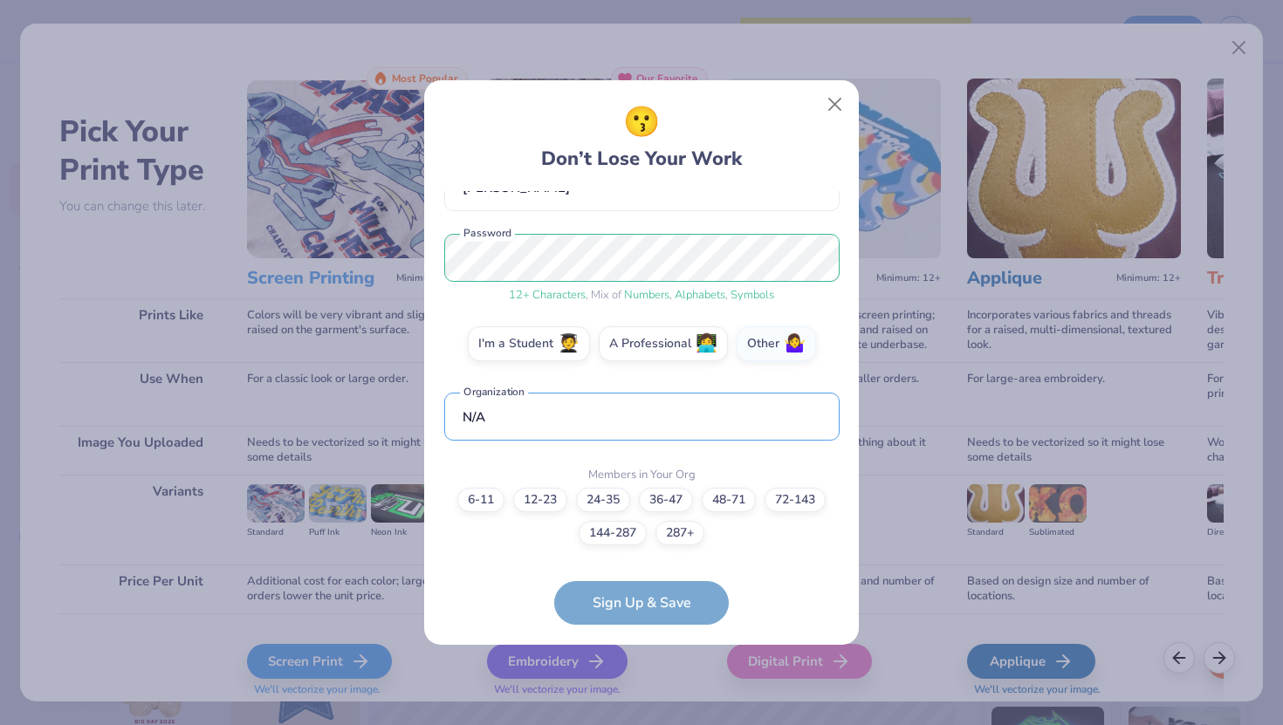
type input "N/A"
click at [726, 461] on div "[EMAIL_ADDRESS][DOMAIN_NAME] Email [PHONE_NUMBER] Phone [PERSON_NAME] Full Name…" at bounding box center [641, 372] width 395 height 363
click at [663, 595] on form "[EMAIL_ADDRESS][DOMAIN_NAME] Email [PHONE_NUMBER] Phone [PERSON_NAME] Full Name…" at bounding box center [641, 408] width 395 height 435
click at [485, 498] on label "6-11" at bounding box center [480, 497] width 47 height 24
click at [636, 697] on input "6-11" at bounding box center [641, 702] width 11 height 11
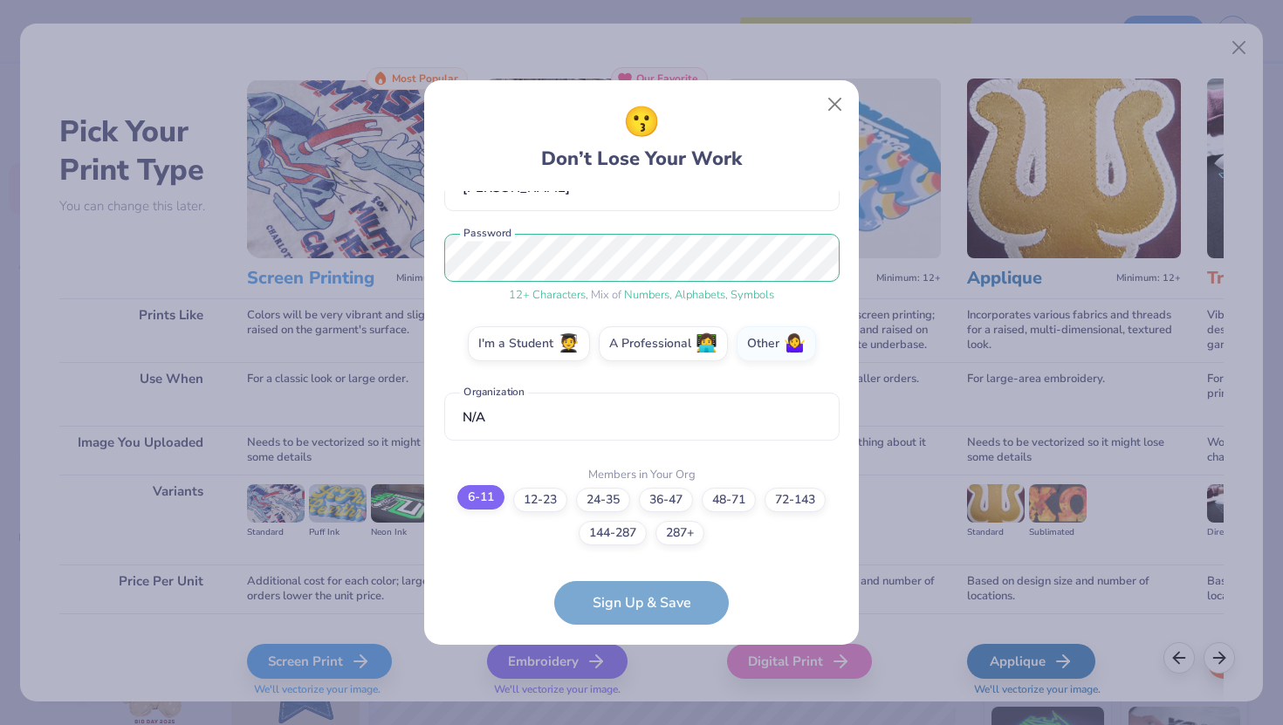
scroll to position [255, 0]
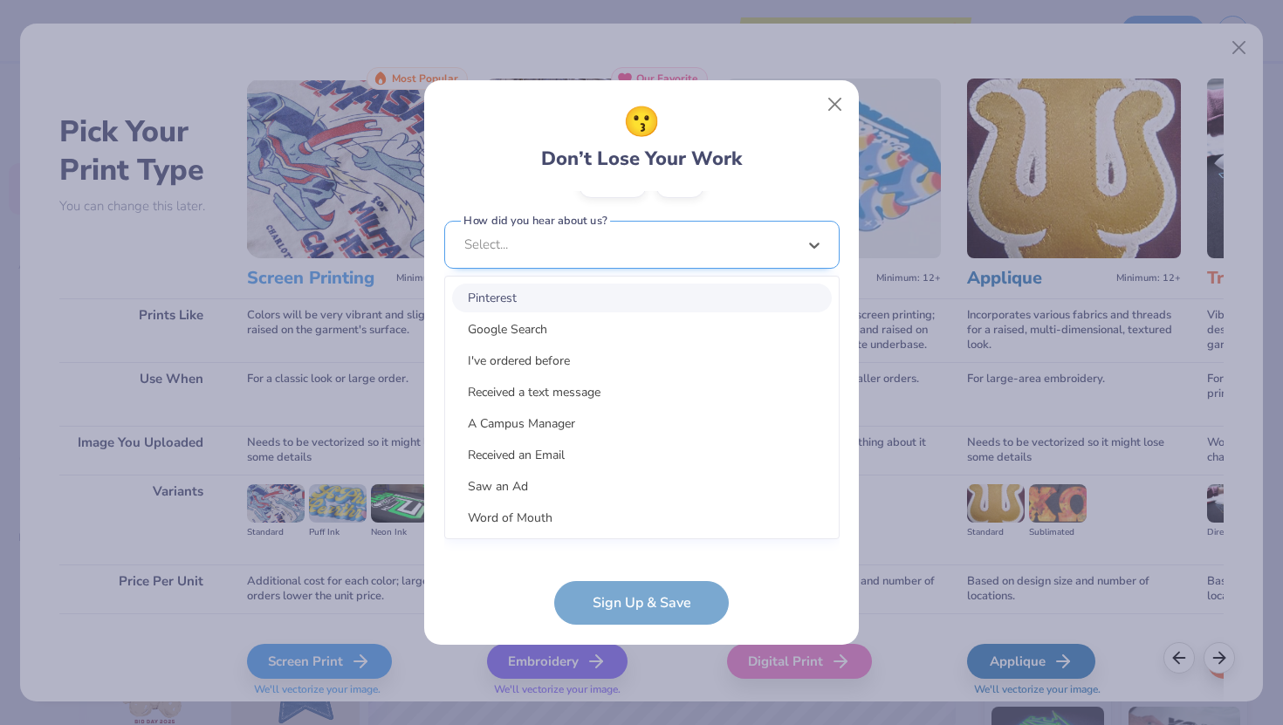
click at [581, 533] on div "option Pinterest focused, 1 of 15. 15 results available. Use Up and Down to cho…" at bounding box center [641, 380] width 395 height 319
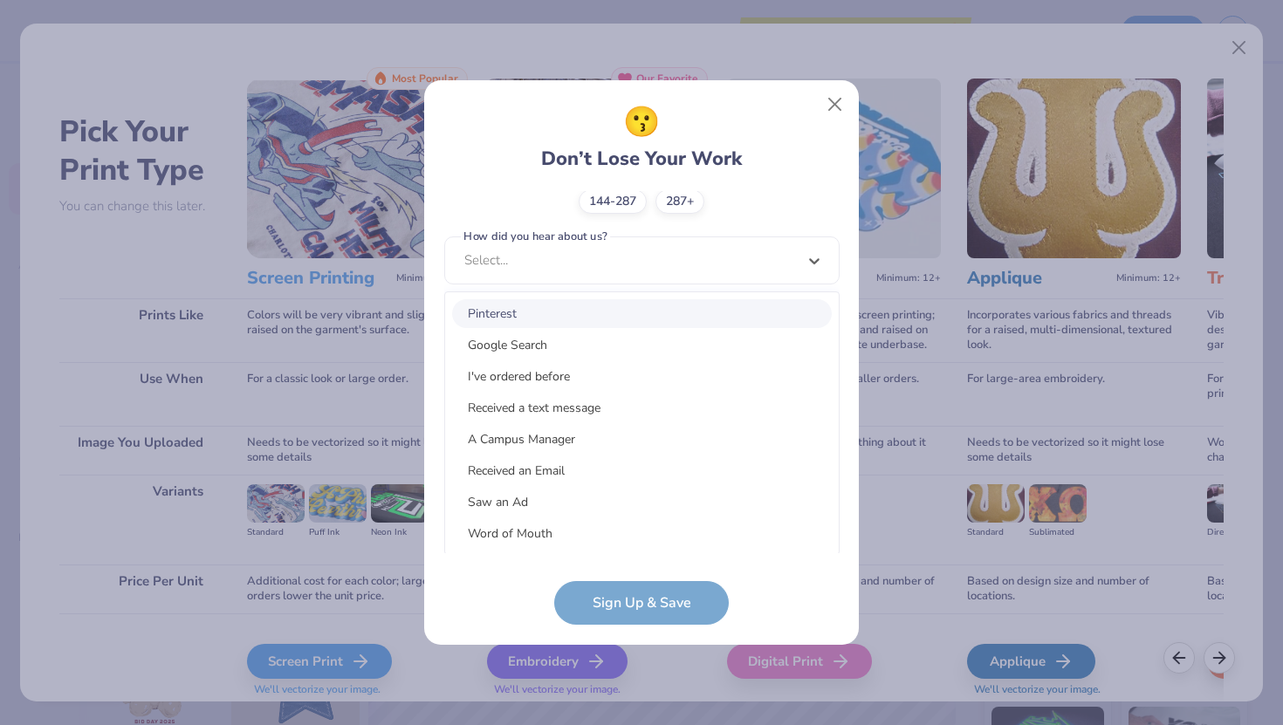
click at [488, 317] on div "Pinterest" at bounding box center [642, 313] width 380 height 29
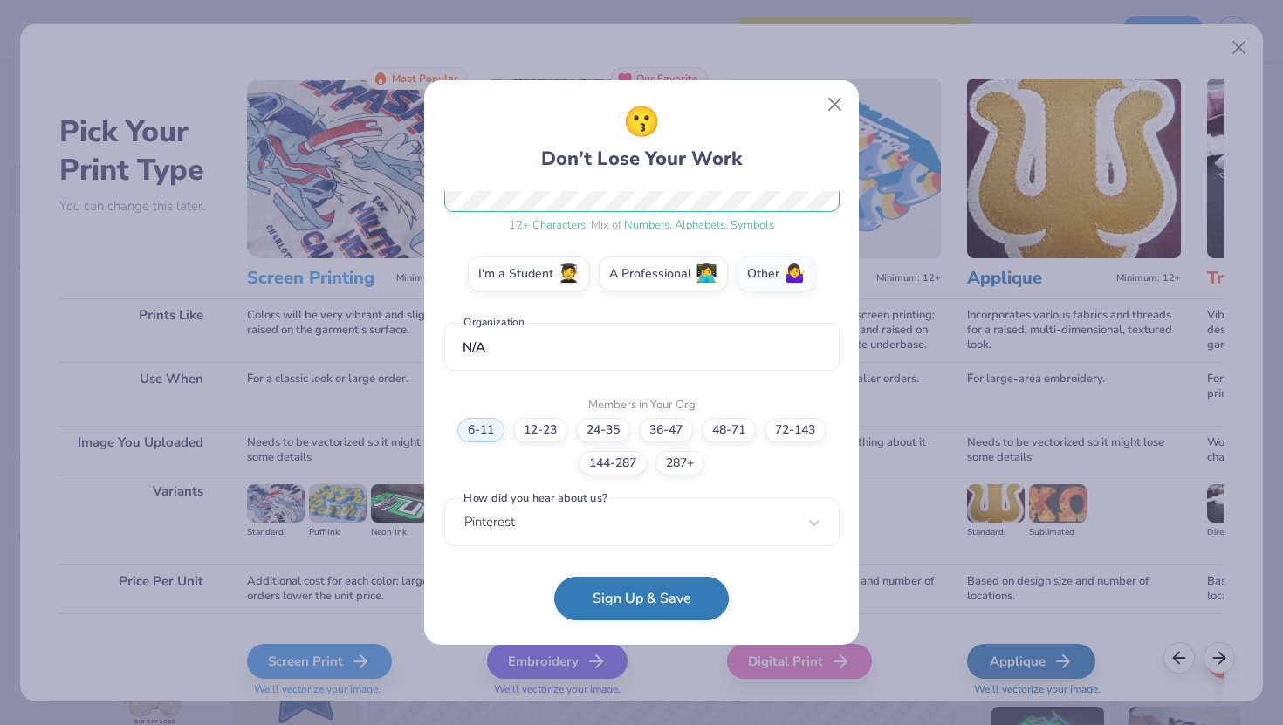
click at [606, 592] on button "Sign Up & Save" at bounding box center [641, 599] width 175 height 44
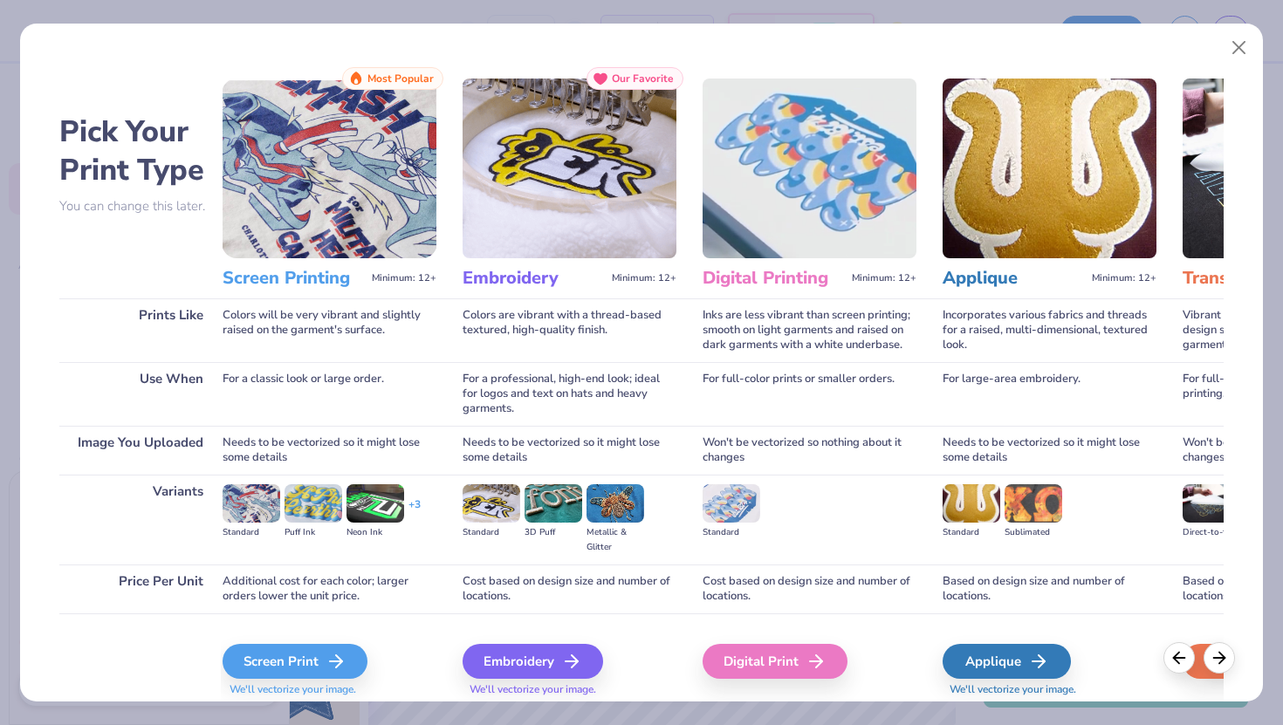
scroll to position [0, 29]
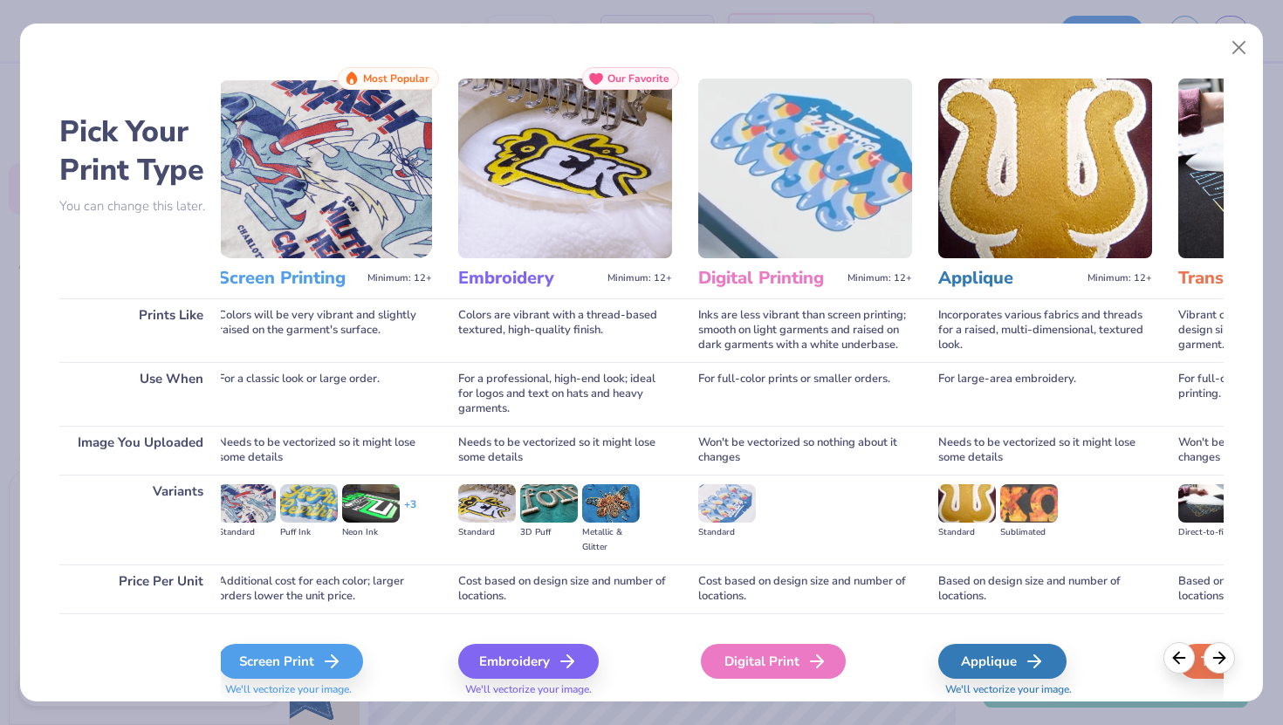
click at [803, 650] on div "Digital Print" at bounding box center [773, 661] width 145 height 35
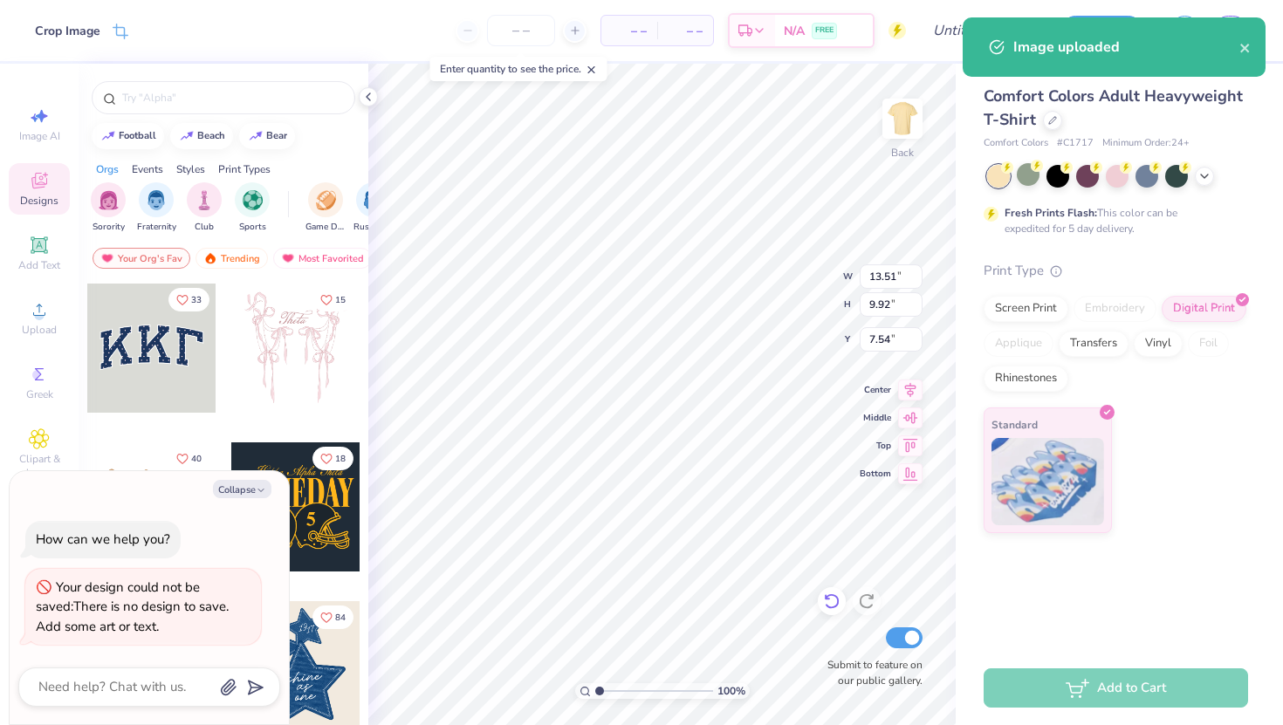
type textarea "x"
type input "1.92"
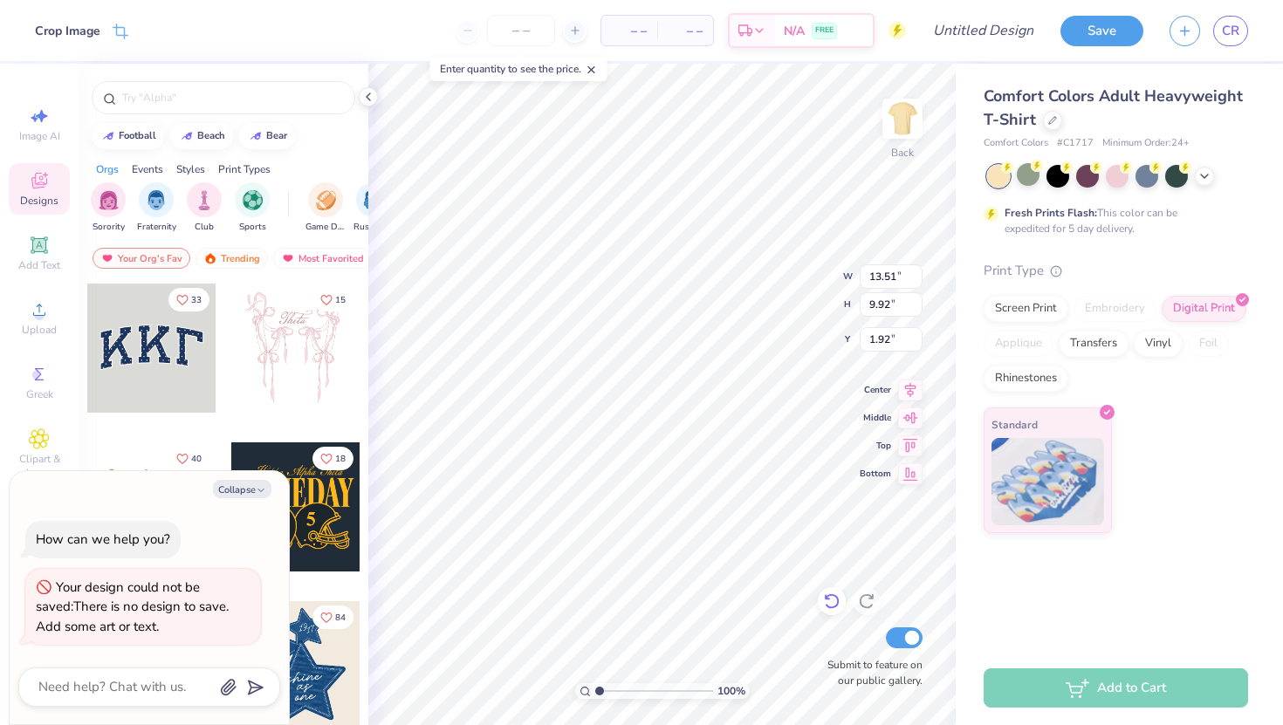
type textarea "x"
type input "12.10"
type input "8.88"
type textarea "x"
type input "2.04"
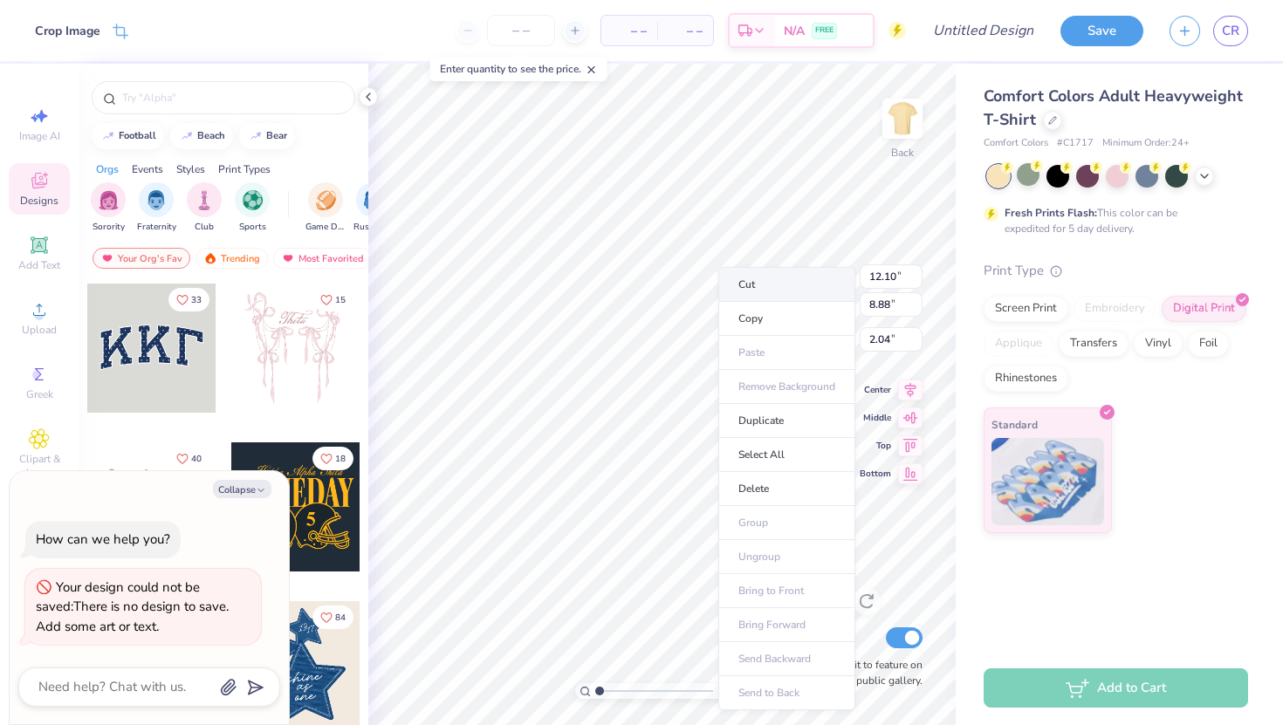
click at [751, 297] on li "Cut" at bounding box center [786, 284] width 137 height 35
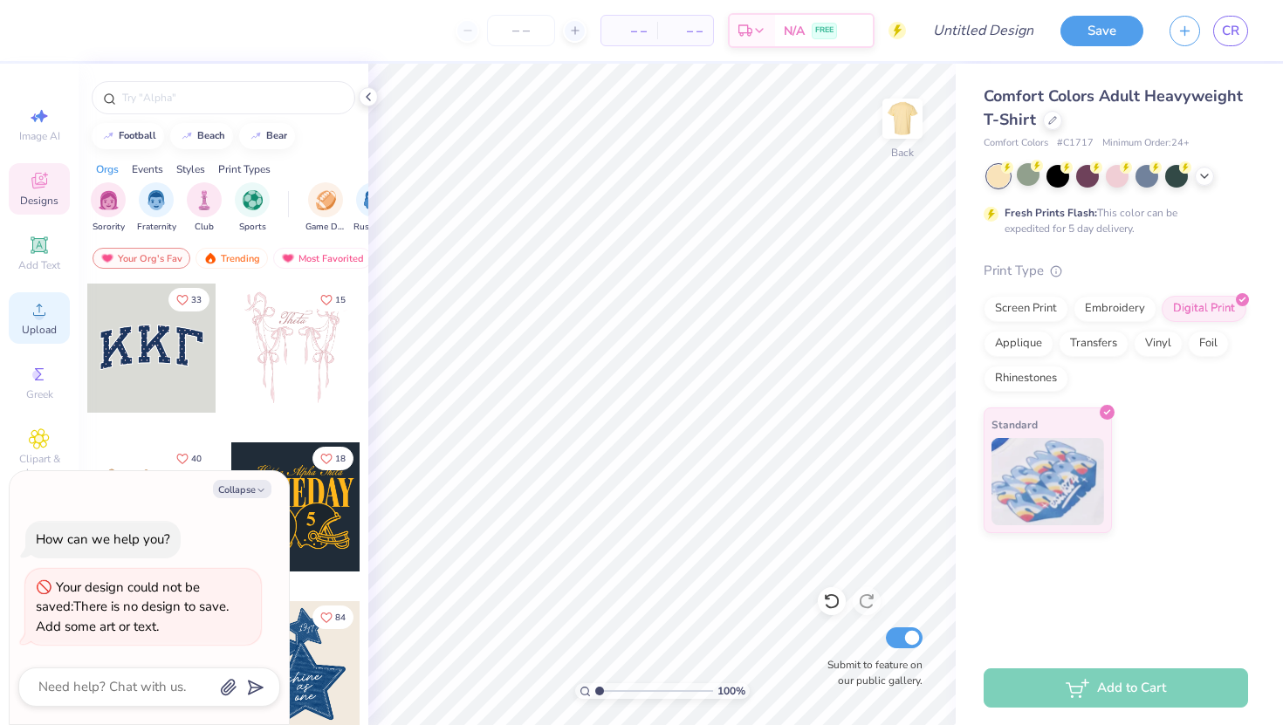
click at [32, 320] on div "Upload" at bounding box center [39, 318] width 61 height 52
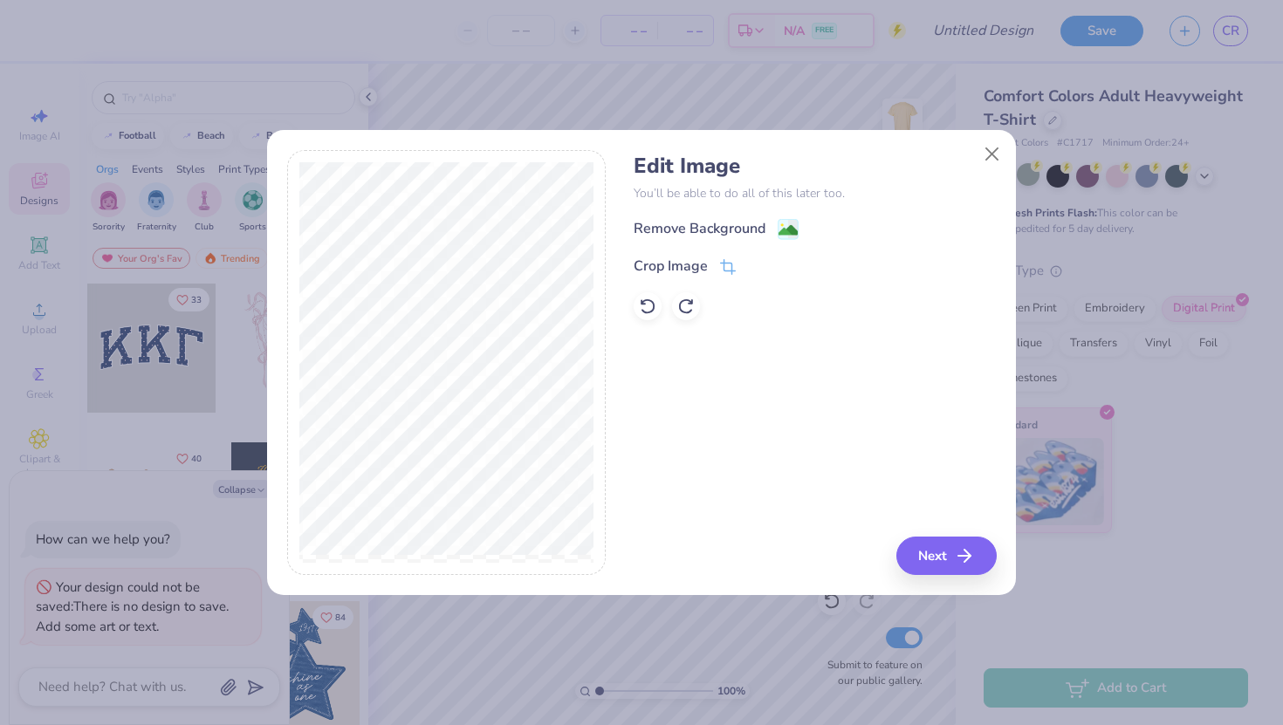
click at [814, 237] on div "Remove Background" at bounding box center [815, 229] width 362 height 22
click at [790, 237] on image at bounding box center [788, 232] width 19 height 19
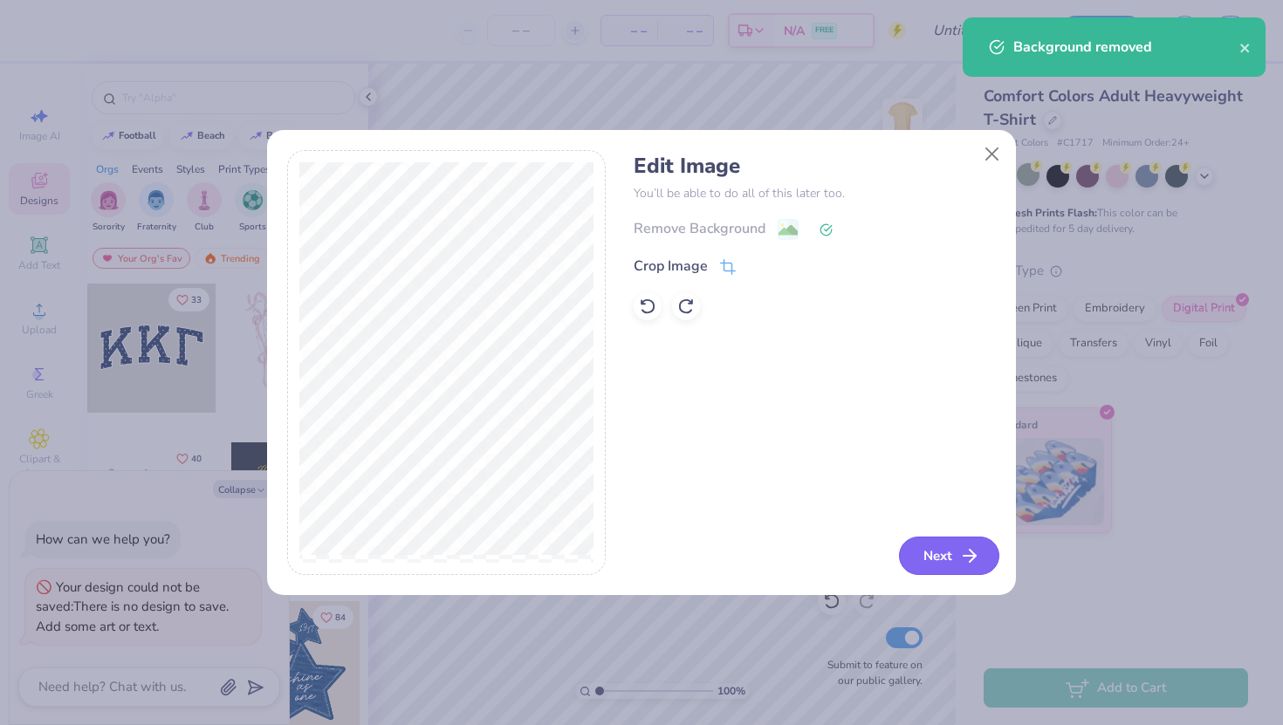
click at [940, 565] on button "Next" at bounding box center [949, 556] width 100 height 38
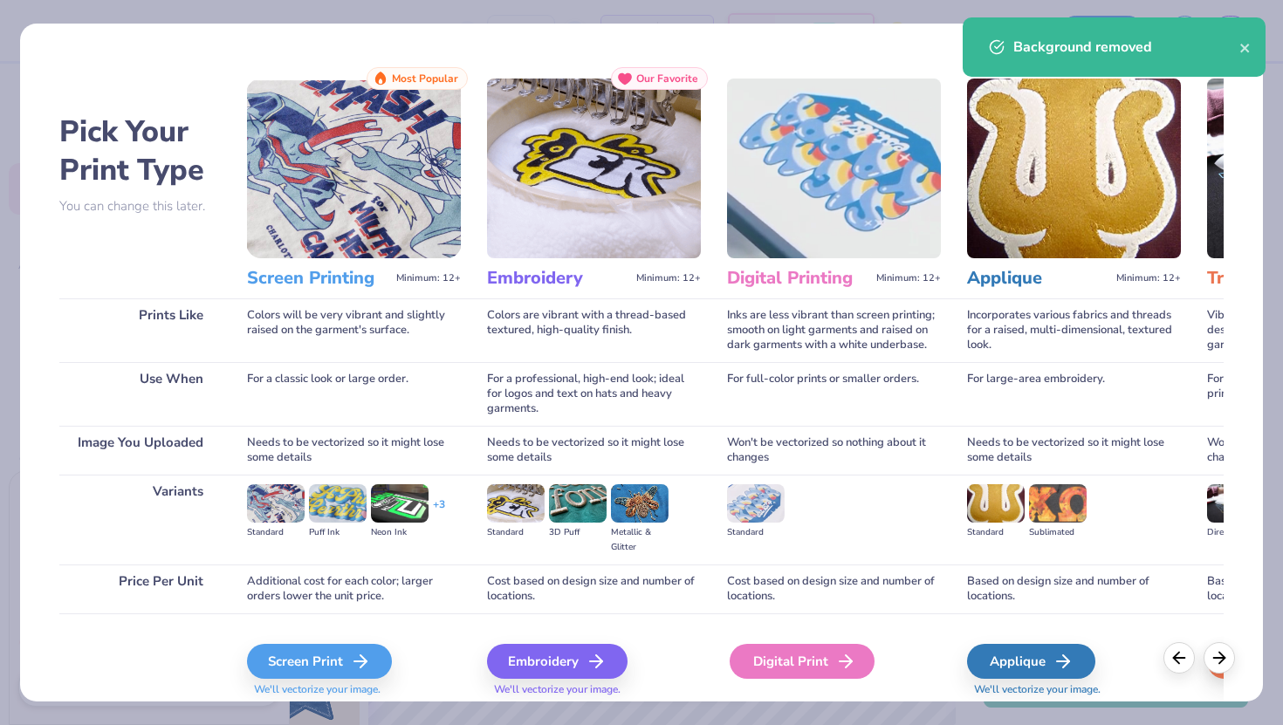
click at [815, 661] on div "Digital Print" at bounding box center [802, 661] width 145 height 35
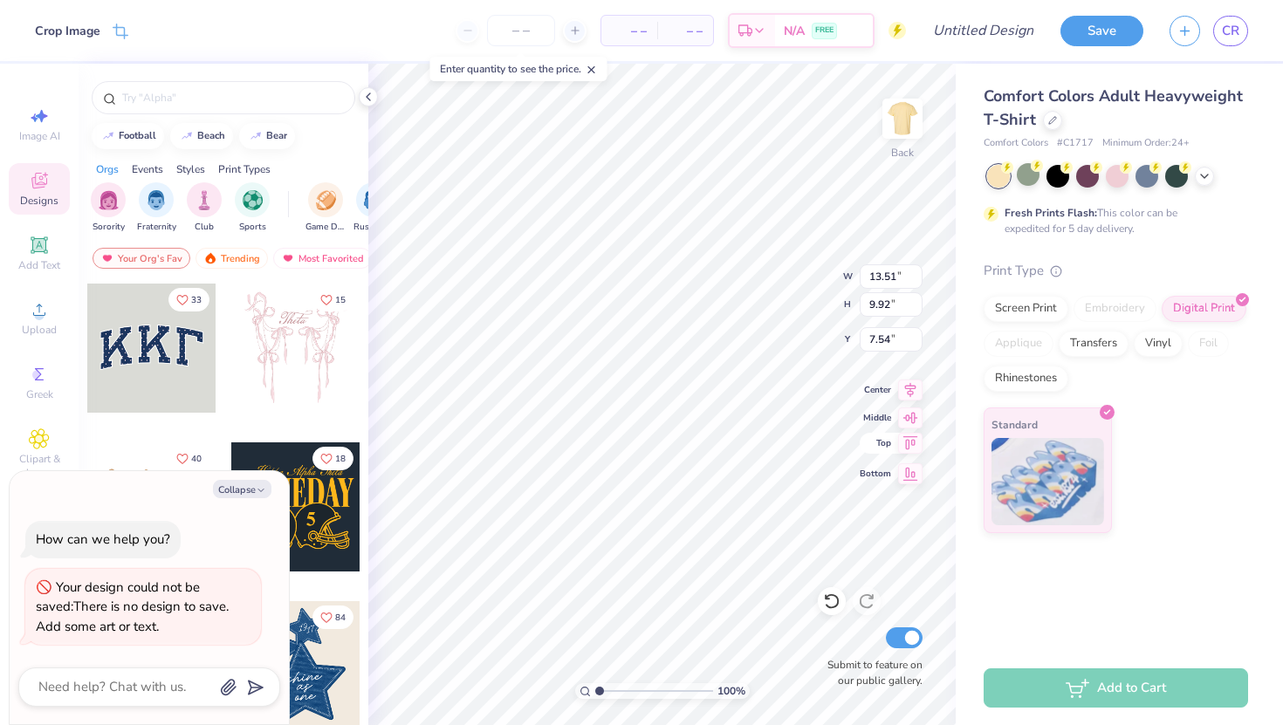
type textarea "x"
type input "3.00"
type textarea "x"
type input "2.58"
type textarea "x"
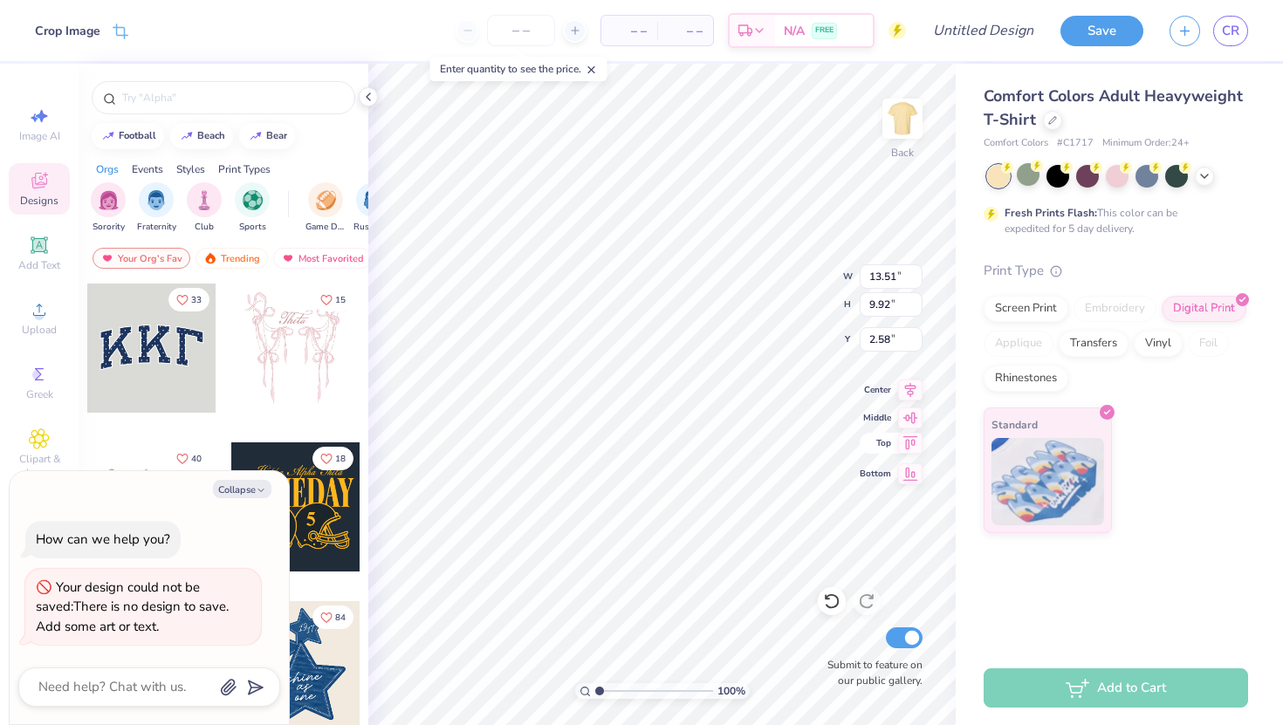
type input "12.03"
type input "8.83"
type textarea "x"
type input "3.00"
type textarea "x"
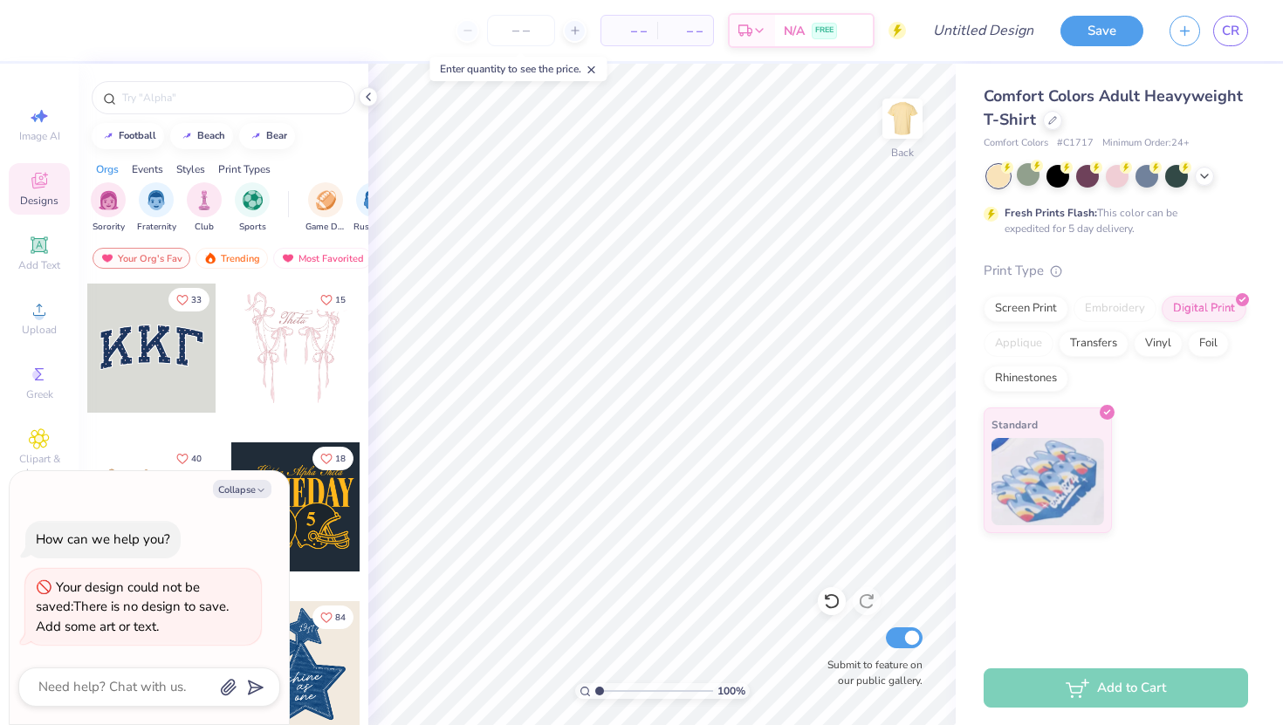
type input "1.37"
type textarea "x"
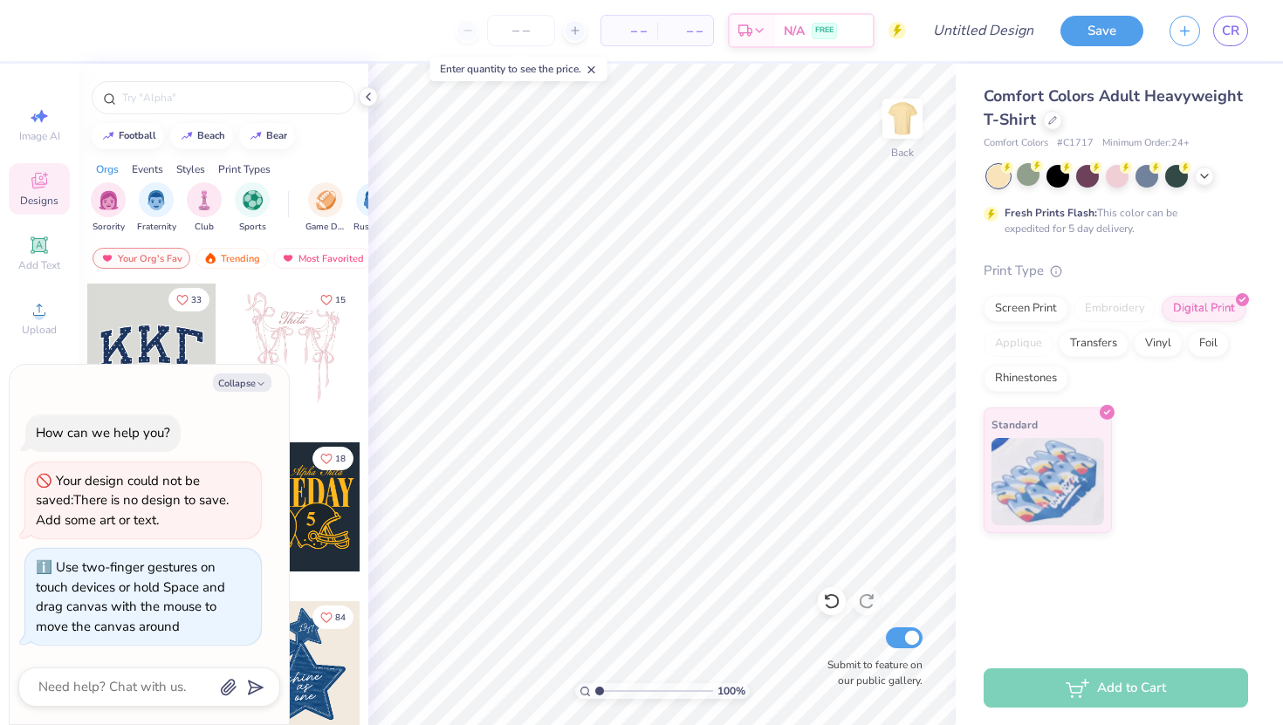
drag, startPoint x: 603, startPoint y: 687, endPoint x: 555, endPoint y: 697, distance: 49.0
click at [595, 697] on input "range" at bounding box center [654, 692] width 118 height 16
drag, startPoint x: 599, startPoint y: 691, endPoint x: 650, endPoint y: 691, distance: 50.6
click at [650, 691] on input "range" at bounding box center [654, 692] width 118 height 16
drag, startPoint x: 651, startPoint y: 691, endPoint x: 516, endPoint y: 701, distance: 135.7
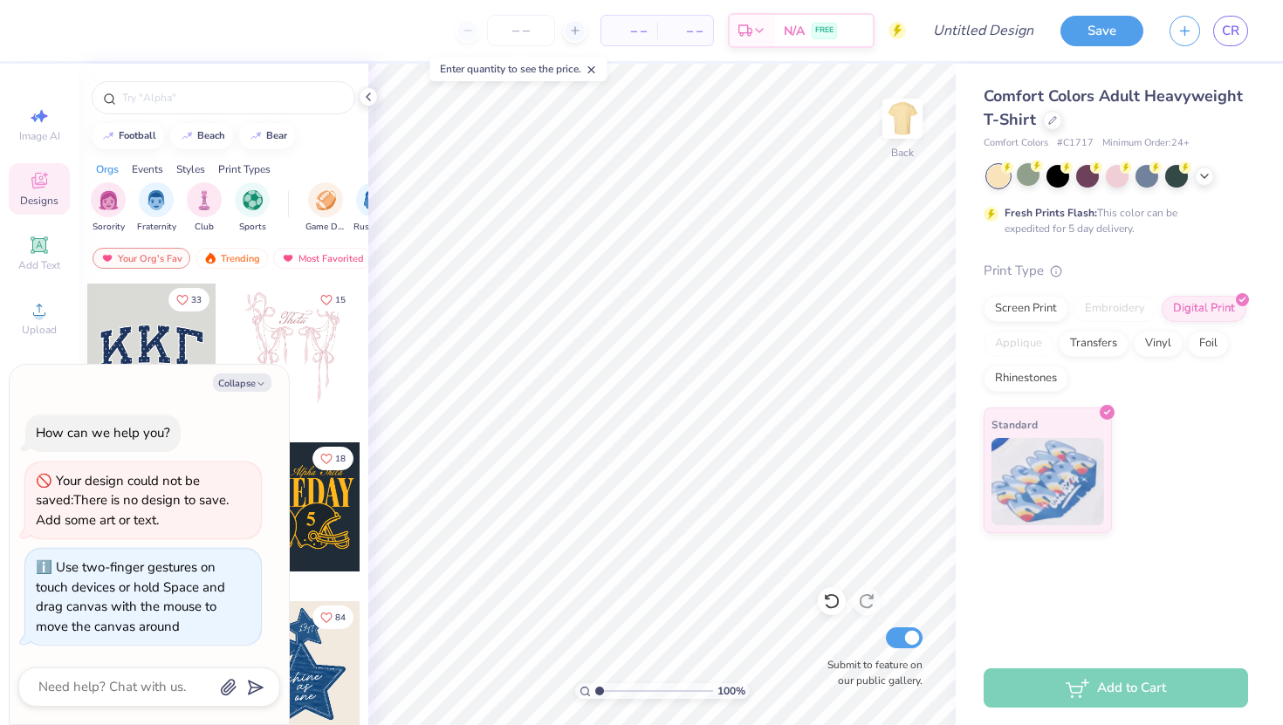
type input "1"
click at [595, 699] on input "range" at bounding box center [654, 692] width 118 height 16
click at [914, 115] on img at bounding box center [903, 119] width 70 height 70
click at [900, 120] on img at bounding box center [903, 119] width 70 height 70
click at [1122, 31] on button "Save" at bounding box center [1102, 28] width 83 height 31
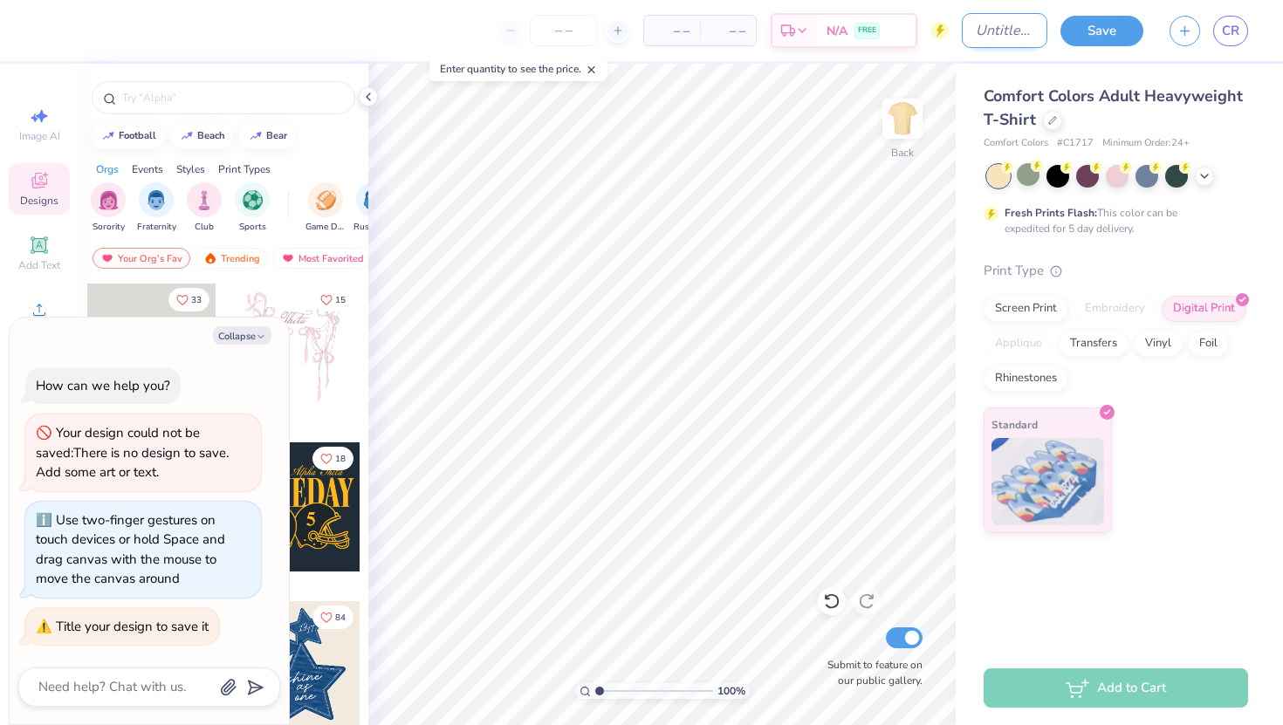
type textarea "x"
click at [993, 32] on input "Design Title" at bounding box center [1005, 30] width 86 height 35
type input "S"
type textarea "x"
type input "Se"
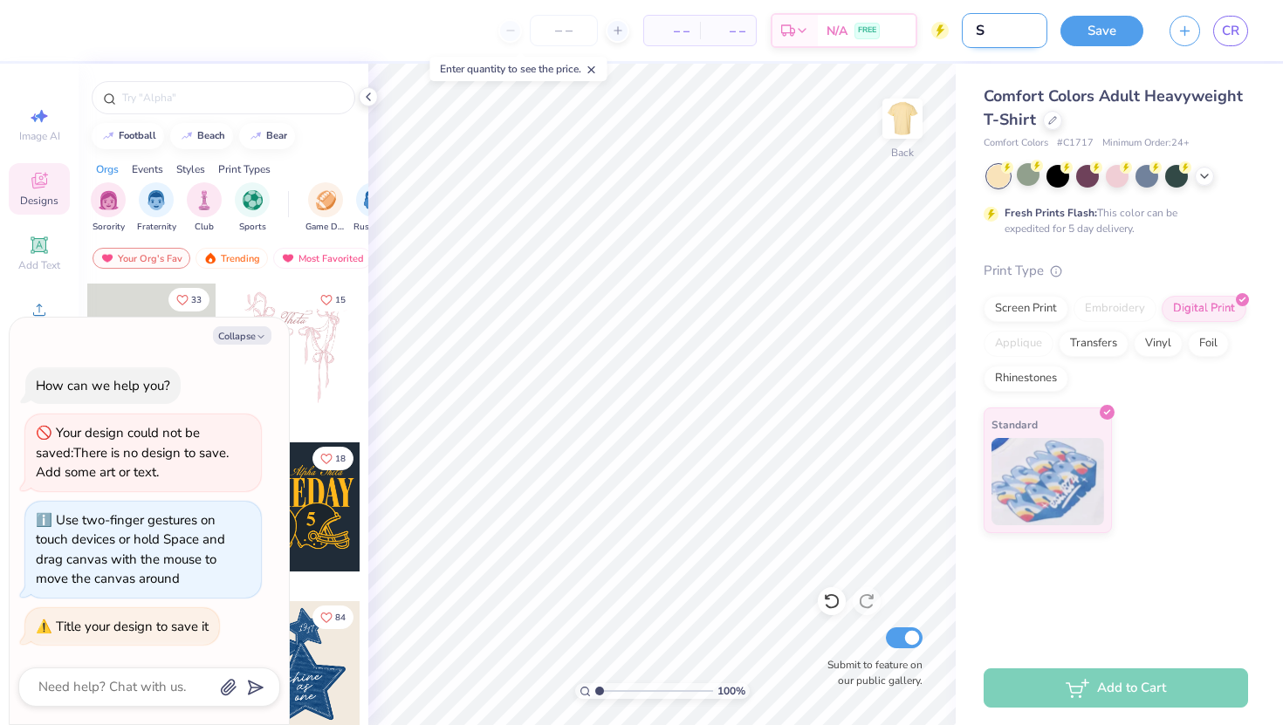
type textarea "x"
type input "Sen"
type textarea "x"
type input "Seni"
type textarea "x"
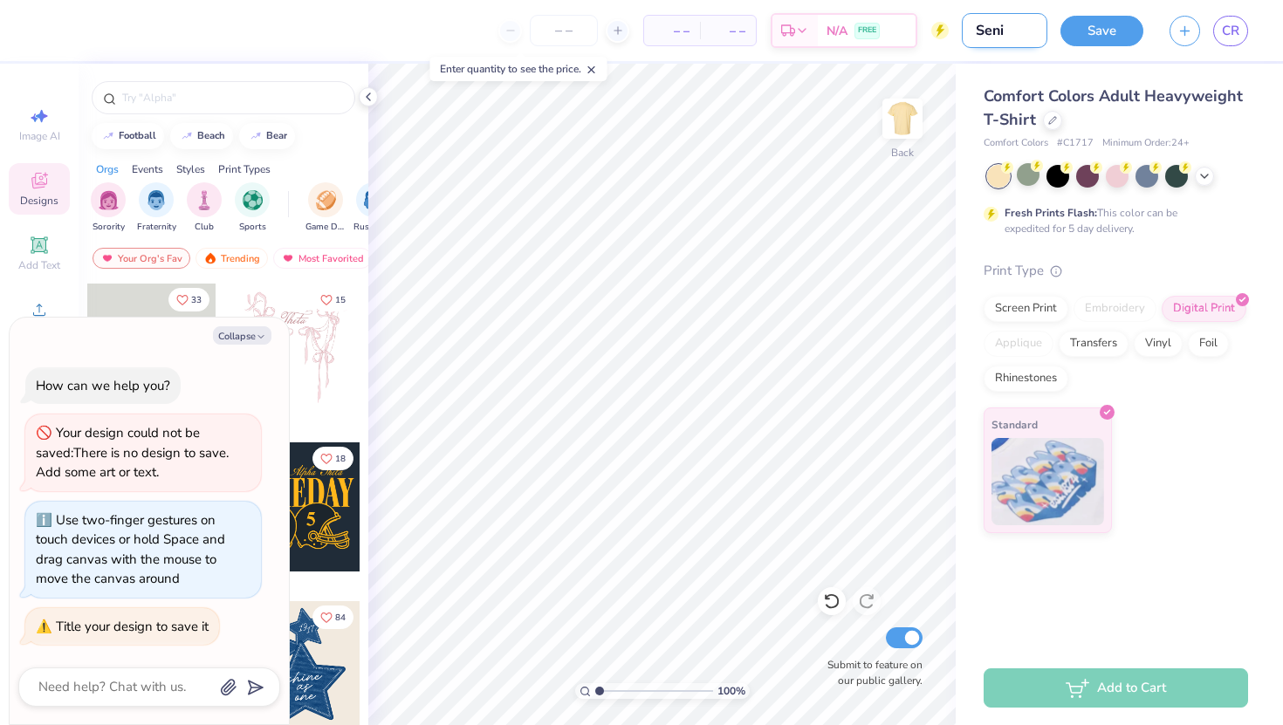
type input "Senio"
type textarea "x"
type input "Seniou"
type textarea "x"
type input "Senio"
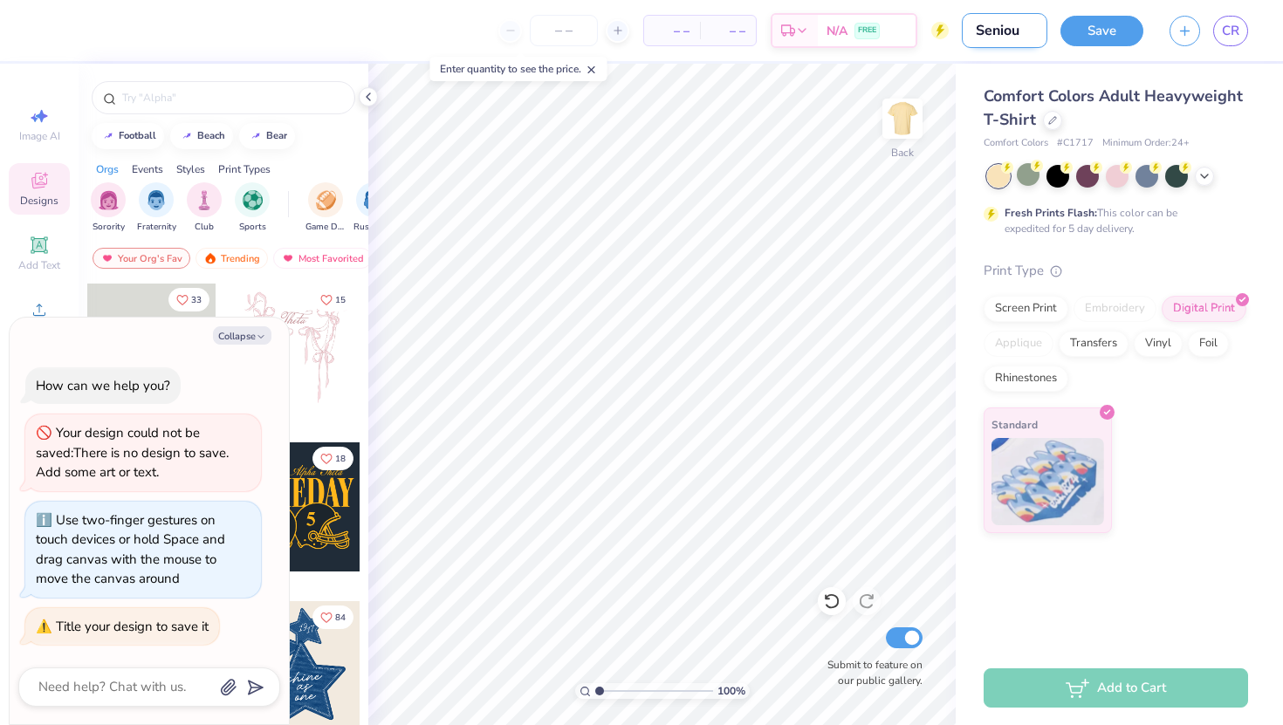
type textarea "x"
type input "Senior"
type textarea "x"
type input "Senior"
type textarea "x"
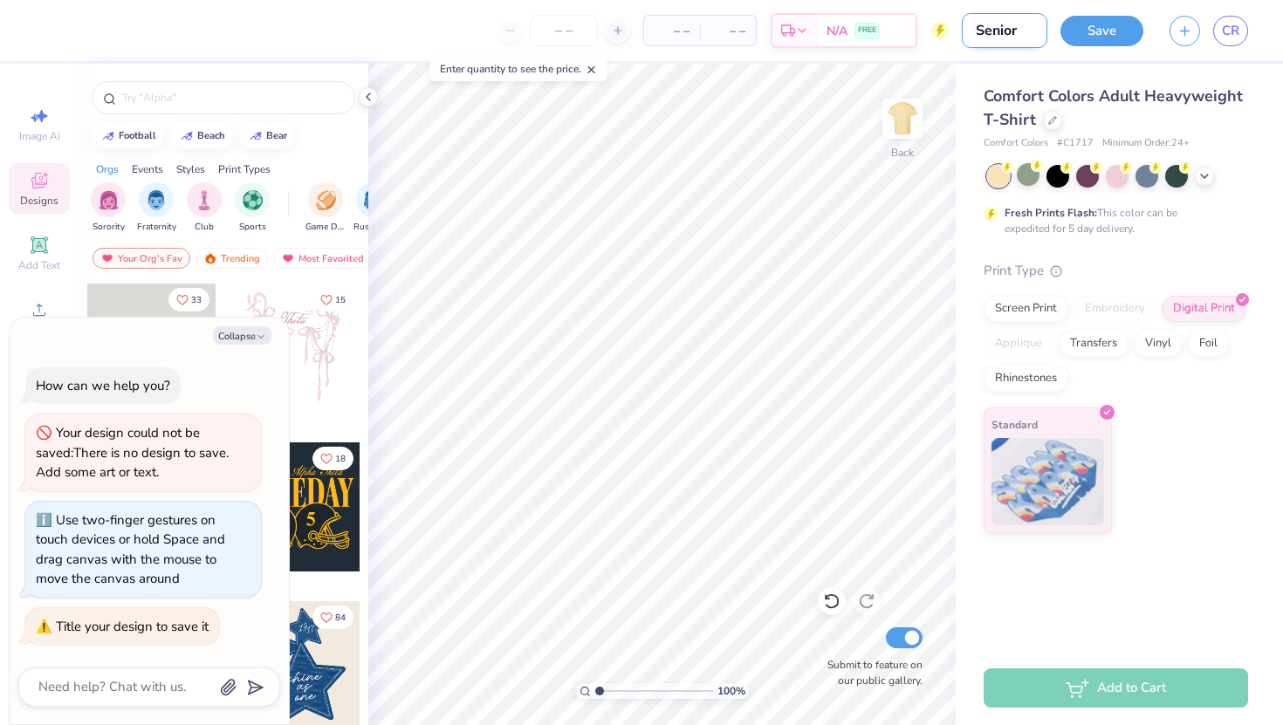
type input "Senior S"
type textarea "x"
type input "Senior Sh"
type textarea "x"
type input "Senior Shi"
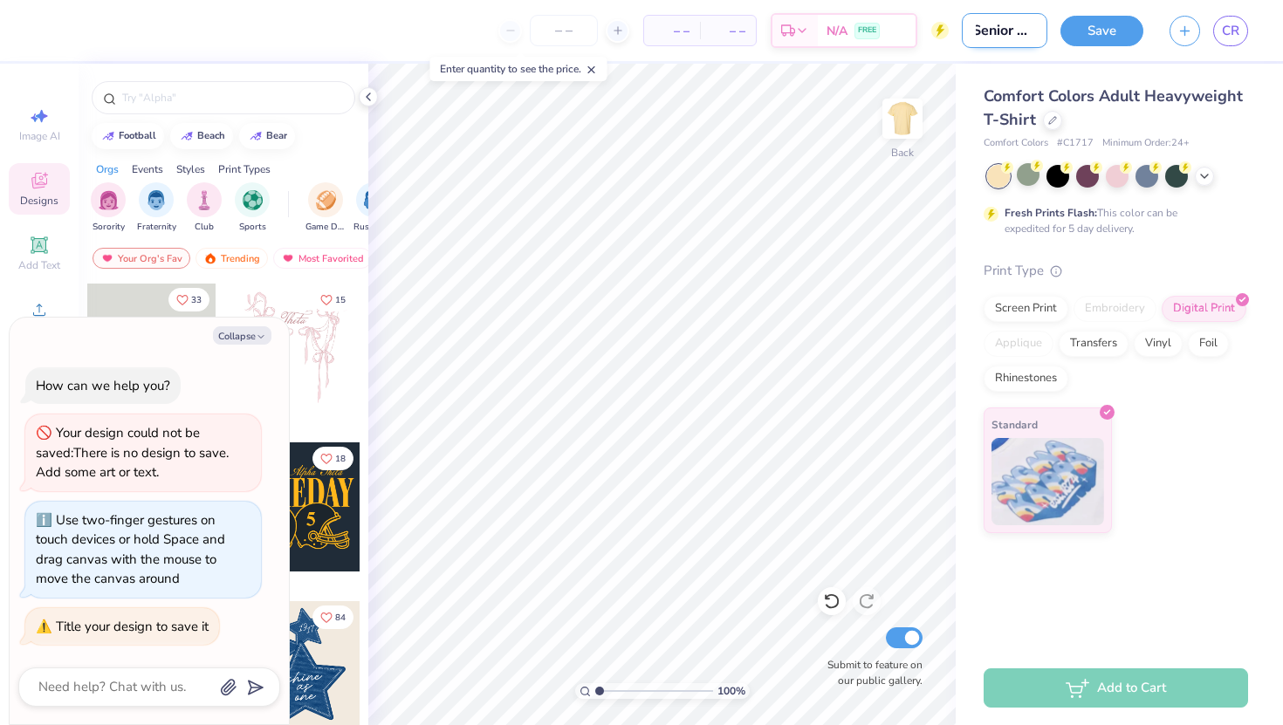
type textarea "x"
type input "Senior Shir"
type textarea "x"
type input "Senior Shirt"
type textarea "x"
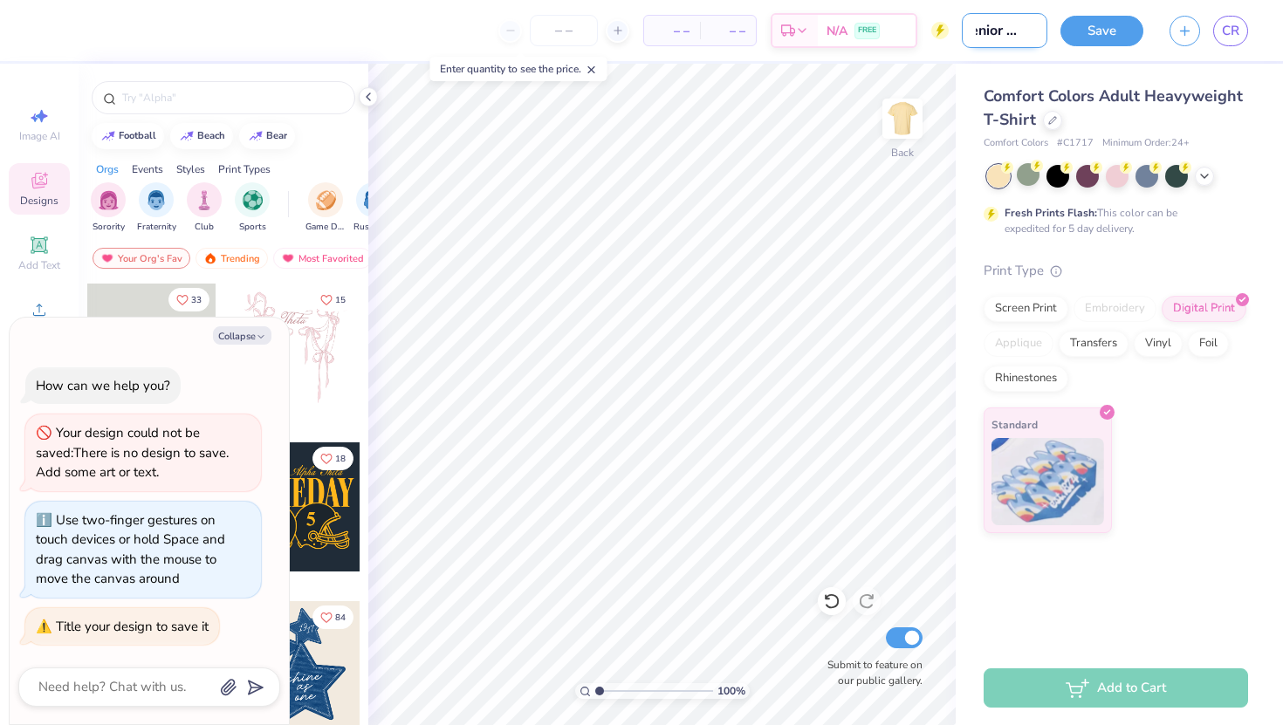
scroll to position [0, 19]
type input "Senior Shirt"
click at [1090, 37] on button "Save" at bounding box center [1102, 28] width 83 height 31
type textarea "x"
